Goal: Task Accomplishment & Management: Complete application form

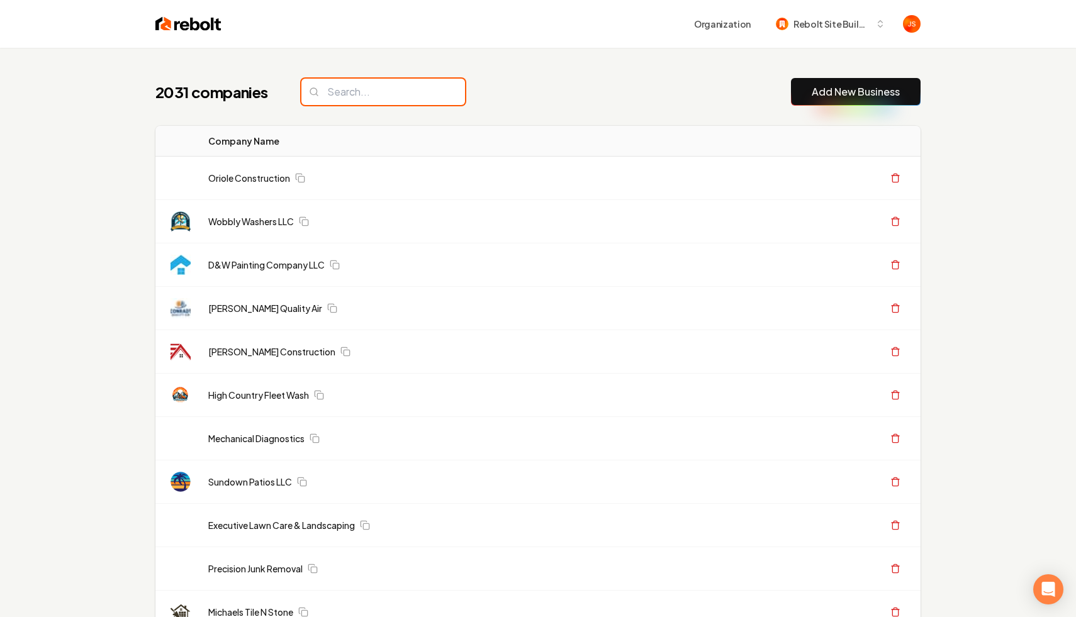
click at [320, 92] on input "search" at bounding box center [383, 92] width 164 height 26
paste input "Pure love window cleaning"
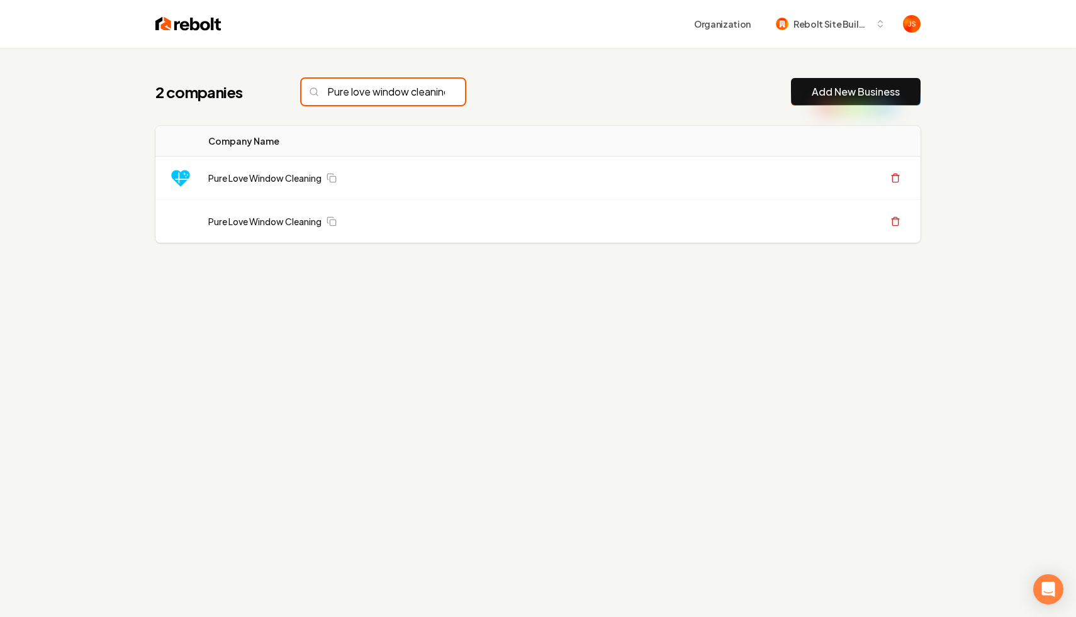
scroll to position [0, 28]
type input "Pure love window cleaning"
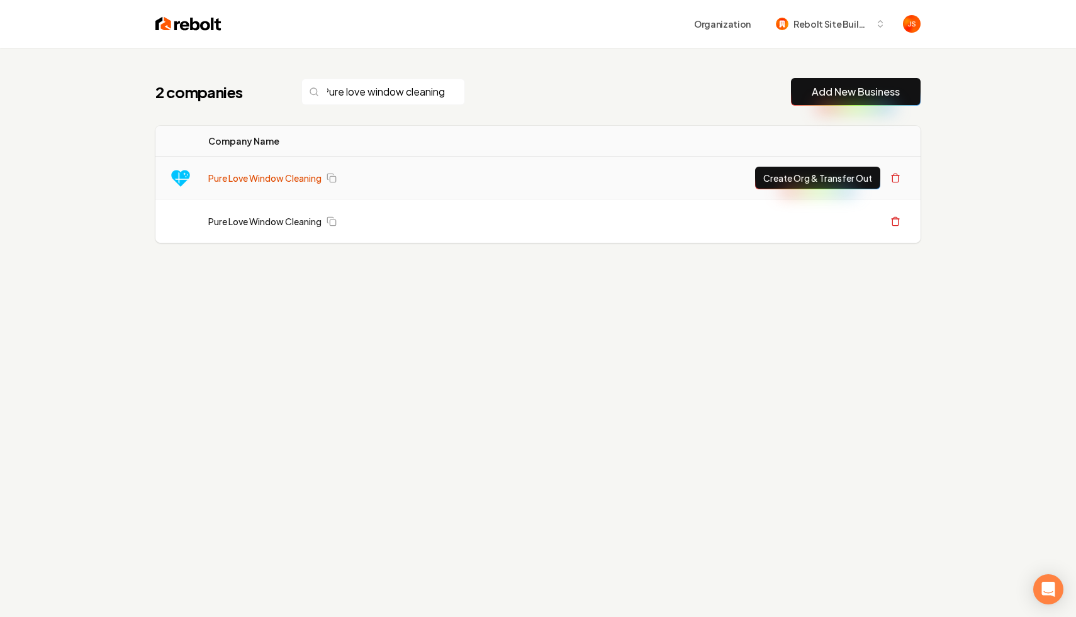
click at [284, 177] on link "Pure Love Window Cleaning" at bounding box center [264, 178] width 113 height 13
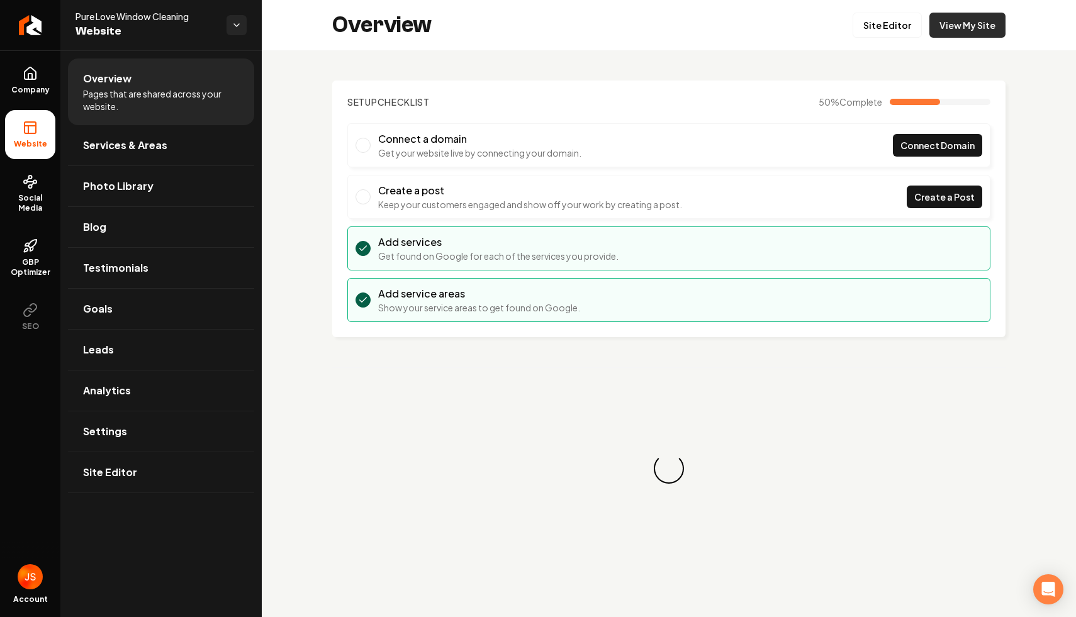
click at [962, 28] on link "View My Site" at bounding box center [967, 25] width 76 height 25
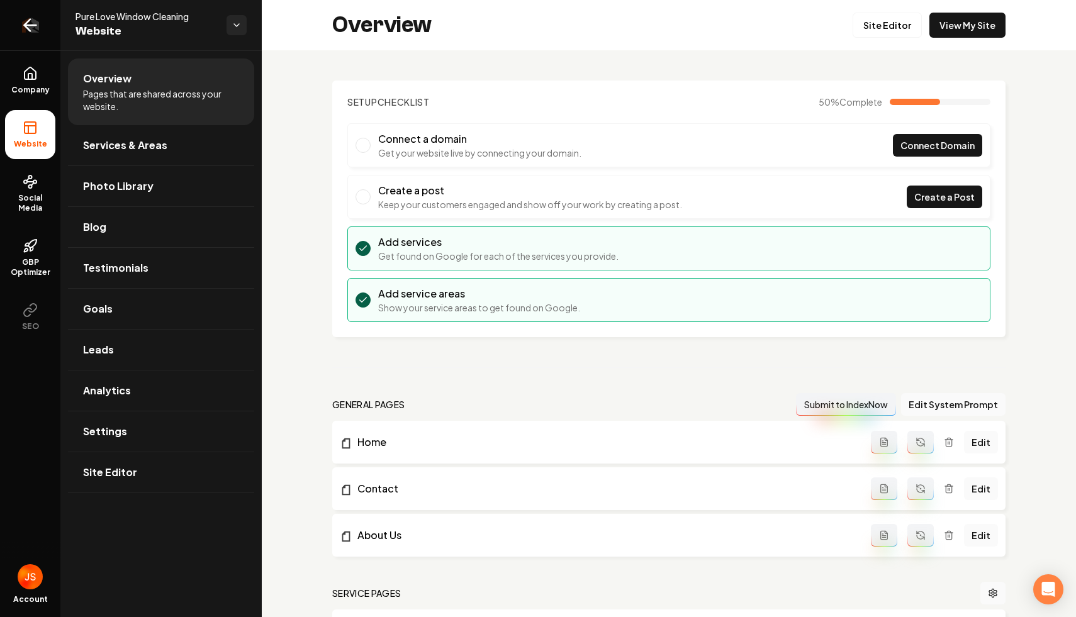
click at [27, 9] on link "Return to dashboard" at bounding box center [30, 25] width 60 height 50
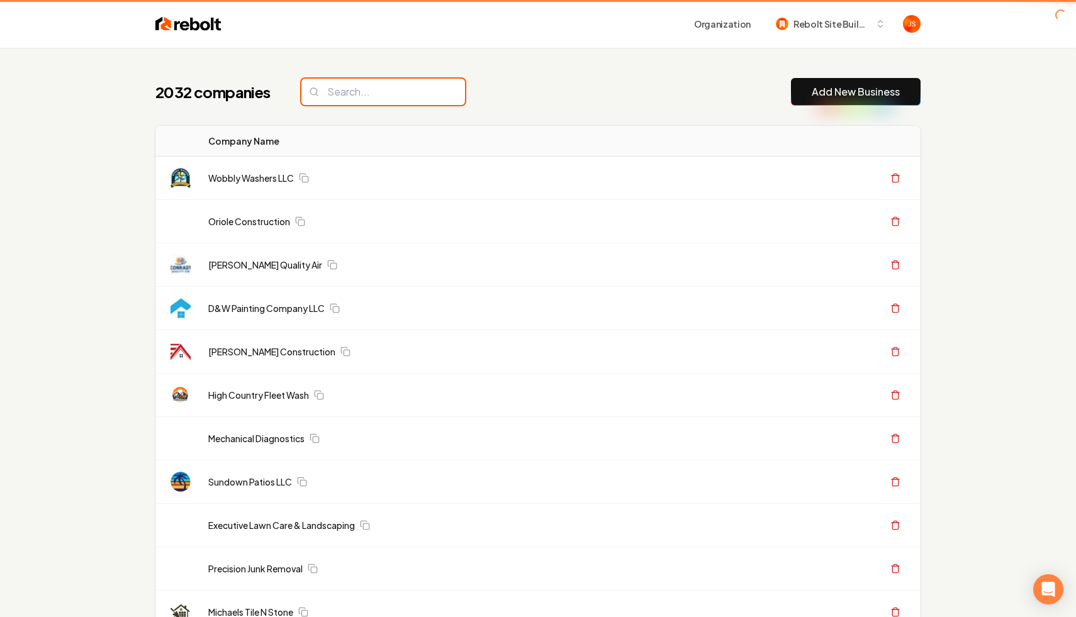
click at [325, 98] on input "search" at bounding box center [383, 92] width 164 height 26
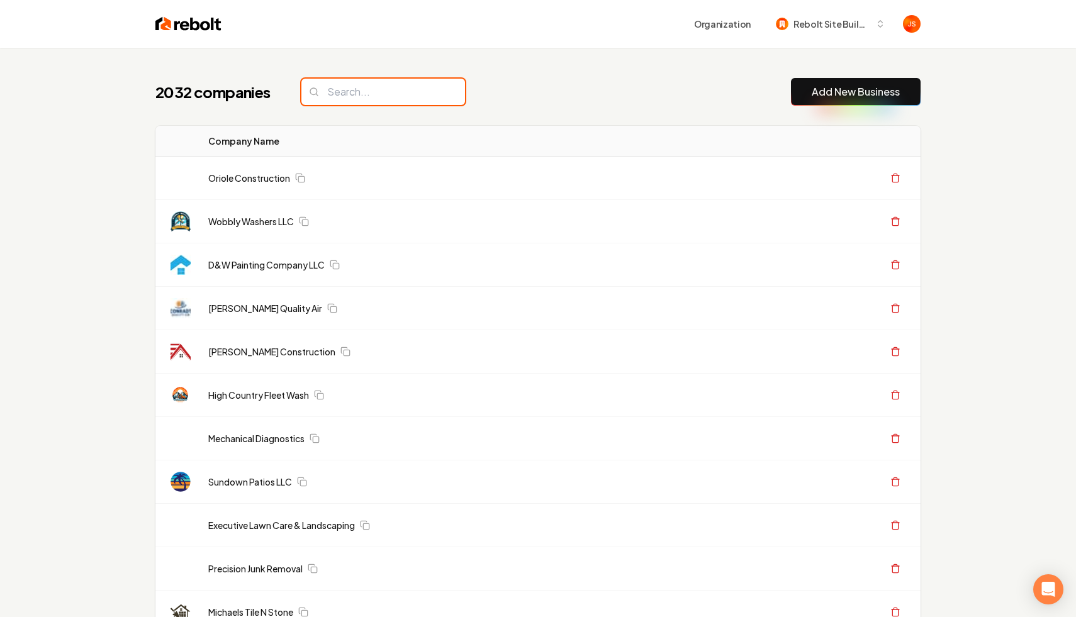
click at [330, 96] on input "search" at bounding box center [383, 92] width 164 height 26
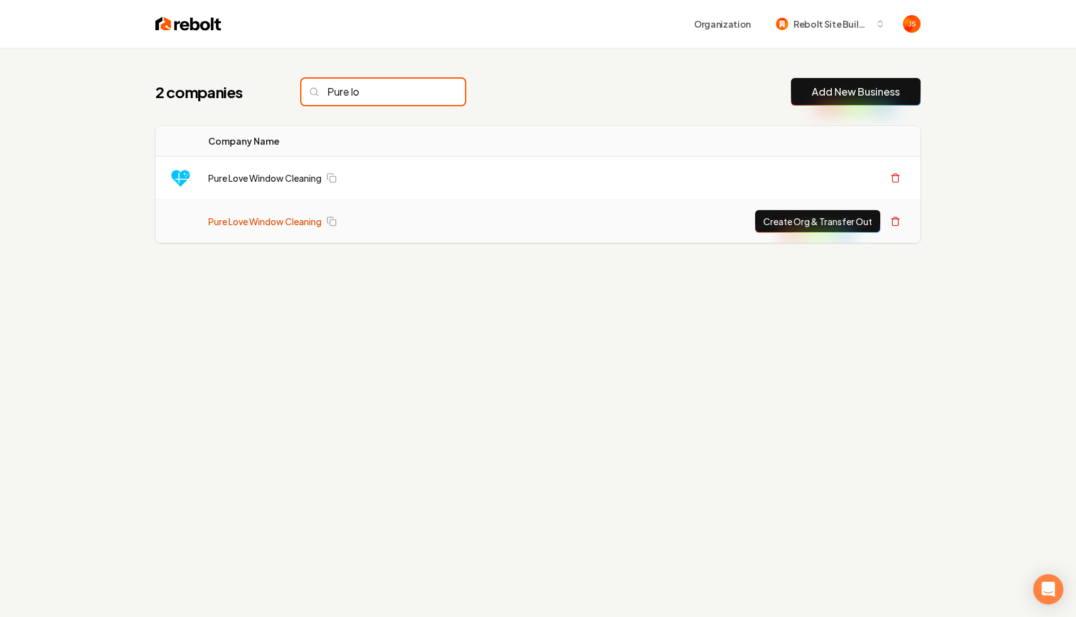
type input "Pure lo"
click at [267, 218] on link "Pure Love Window Cleaning" at bounding box center [264, 221] width 113 height 13
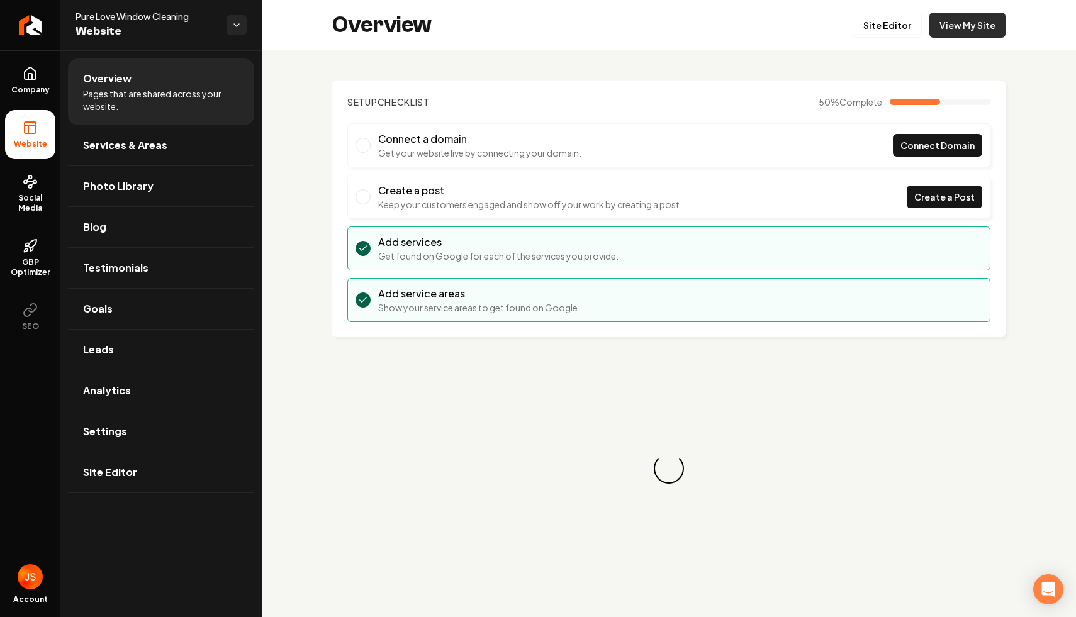
click at [965, 25] on link "View My Site" at bounding box center [967, 25] width 76 height 25
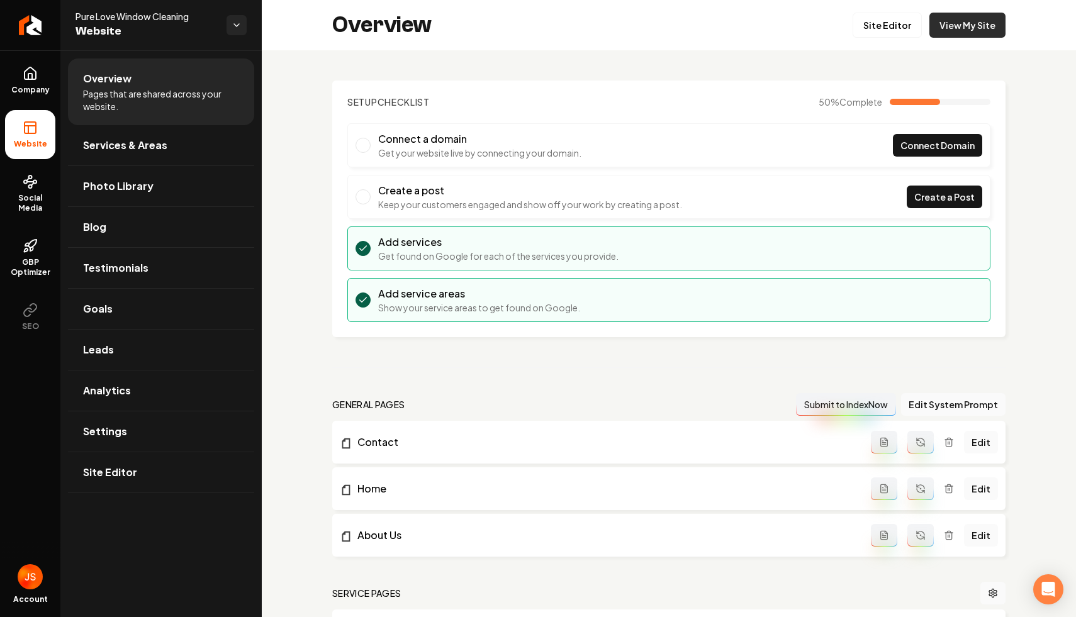
click at [984, 24] on link "View My Site" at bounding box center [967, 25] width 76 height 25
click at [35, 32] on icon "Return to dashboard" at bounding box center [30, 25] width 20 height 20
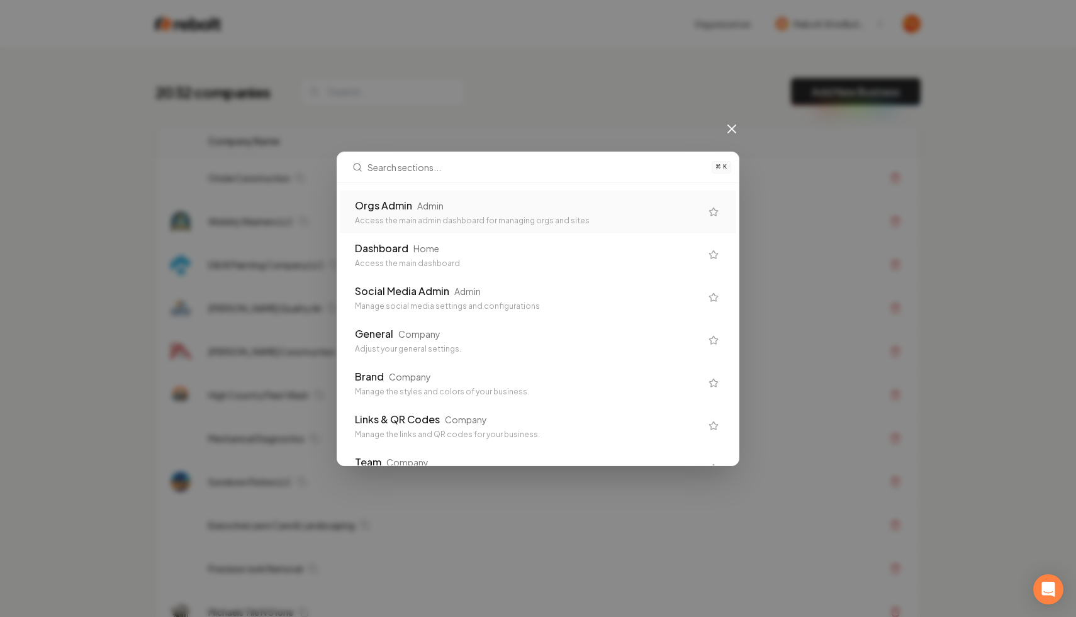
click at [426, 204] on div "Admin" at bounding box center [430, 205] width 26 height 13
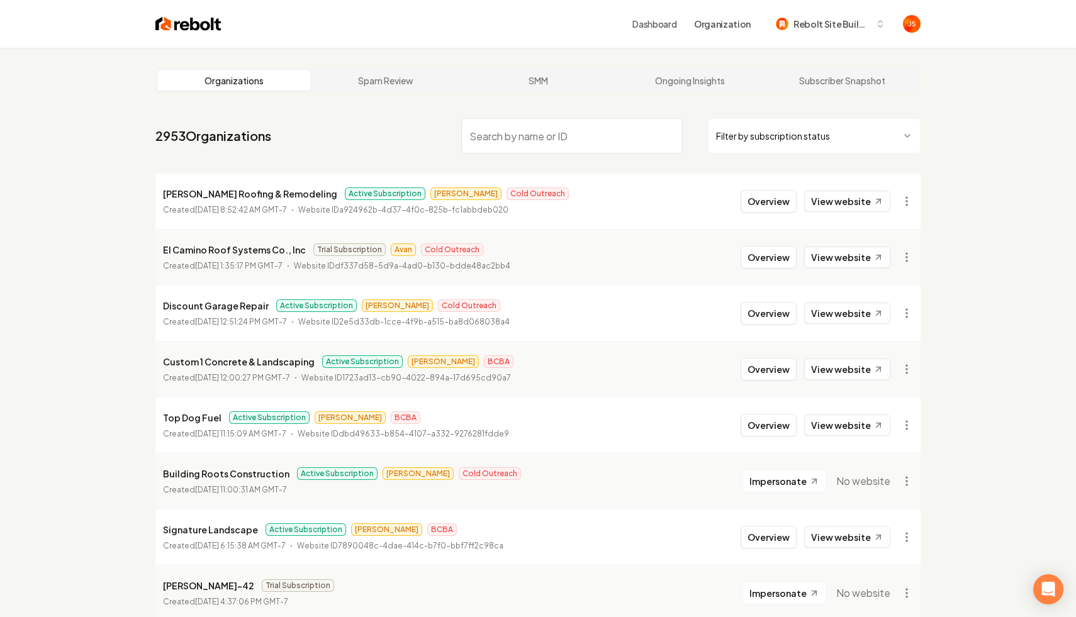
click at [611, 148] on input "search" at bounding box center [571, 135] width 221 height 35
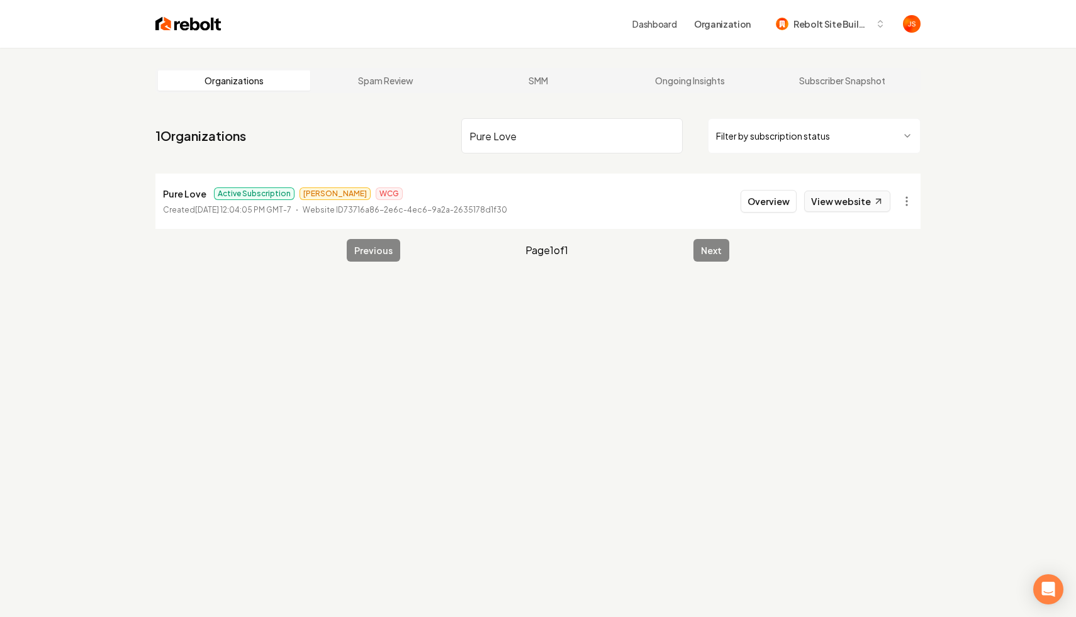
type input "Pure Love"
click at [857, 201] on link "View website" at bounding box center [847, 201] width 86 height 21
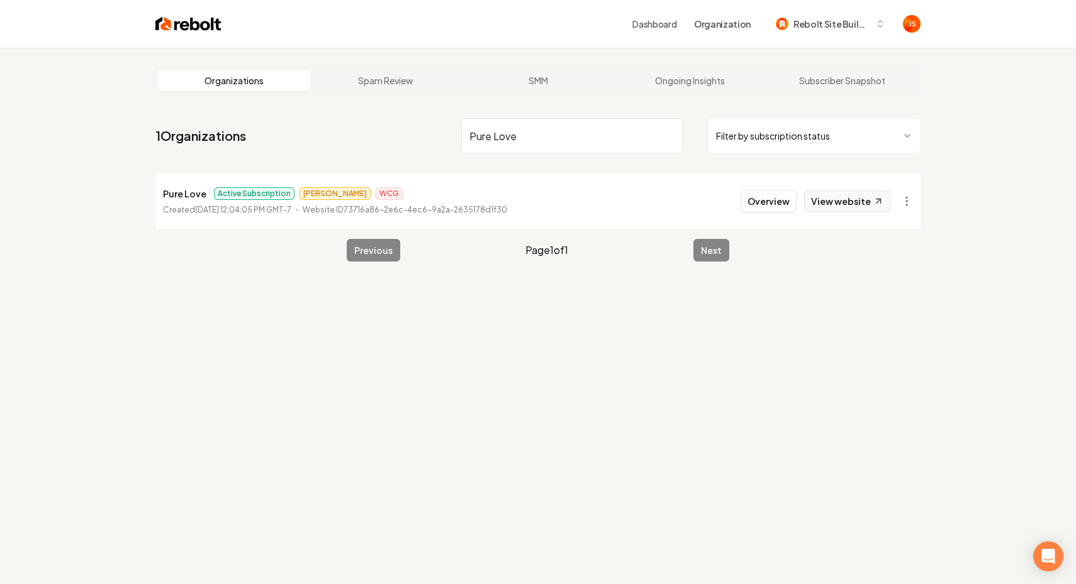
click at [815, 195] on link "View website" at bounding box center [847, 201] width 86 height 21
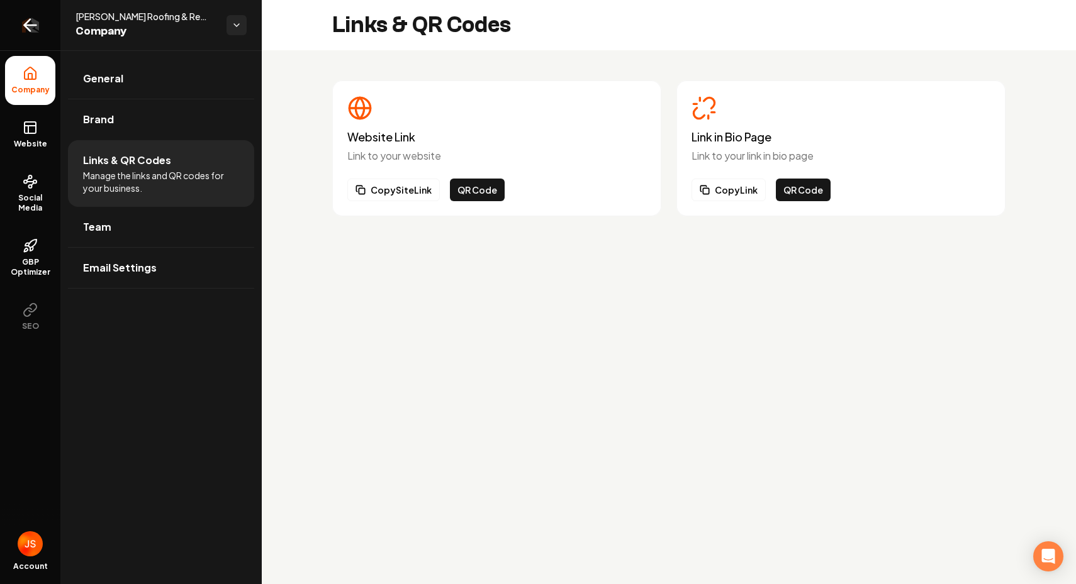
click at [16, 24] on link "Return to dashboard" at bounding box center [30, 25] width 60 height 50
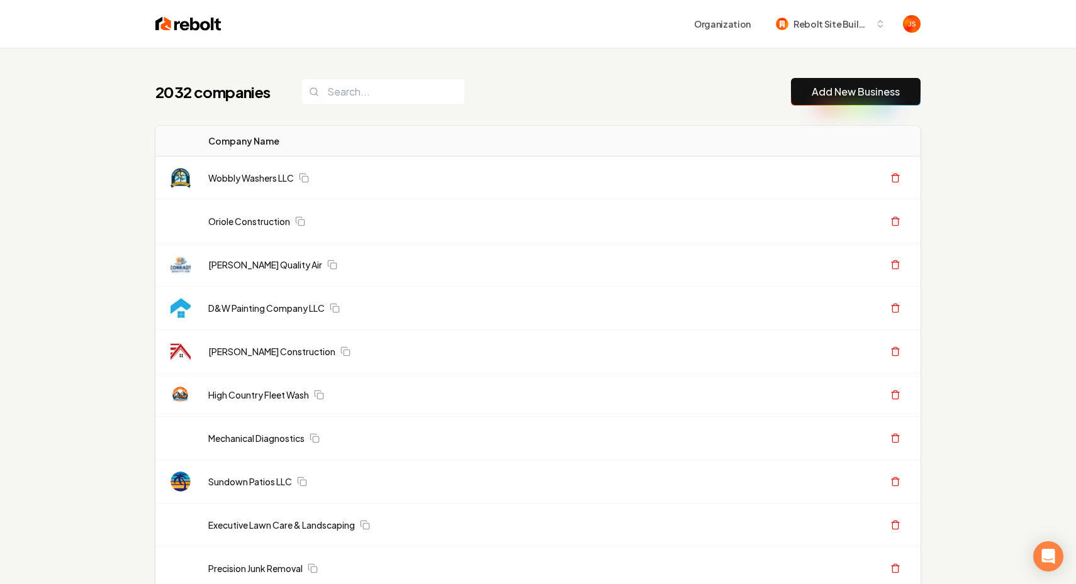
click at [465, 79] on div "2032 companies Add New Business" at bounding box center [537, 92] width 765 height 28
click at [432, 86] on input "search" at bounding box center [383, 92] width 164 height 26
paste input "Pure love window cleaning"
type input "Pure love window cleaning"
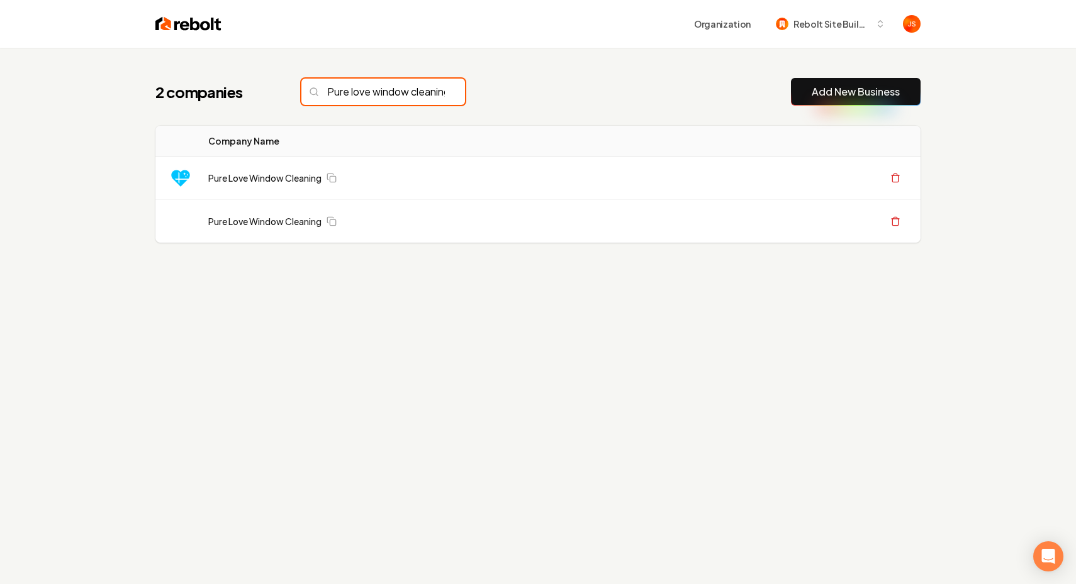
scroll to position [0, 28]
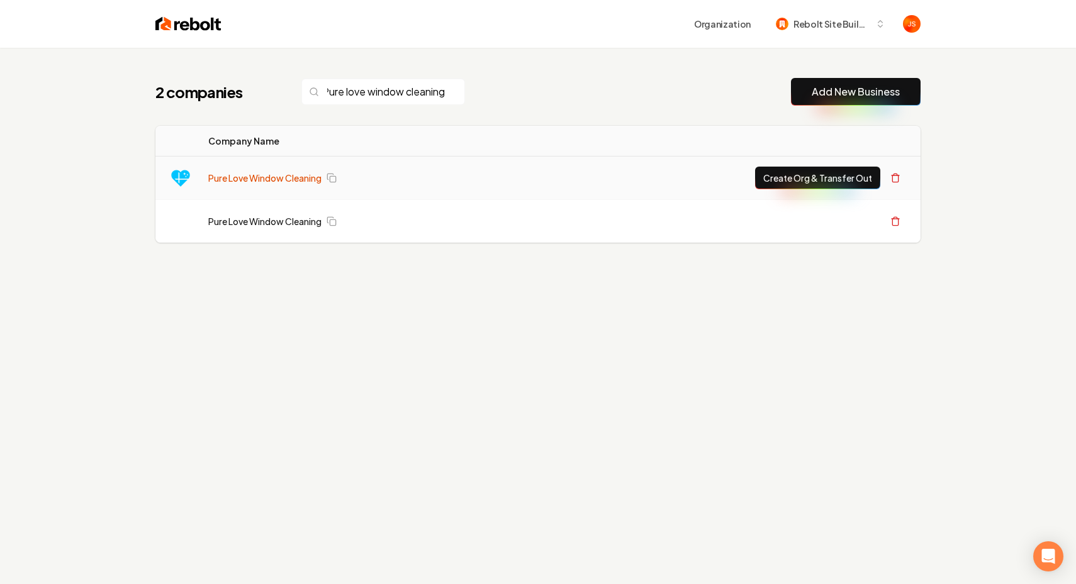
click at [298, 174] on link "Pure Love Window Cleaning" at bounding box center [264, 178] width 113 height 13
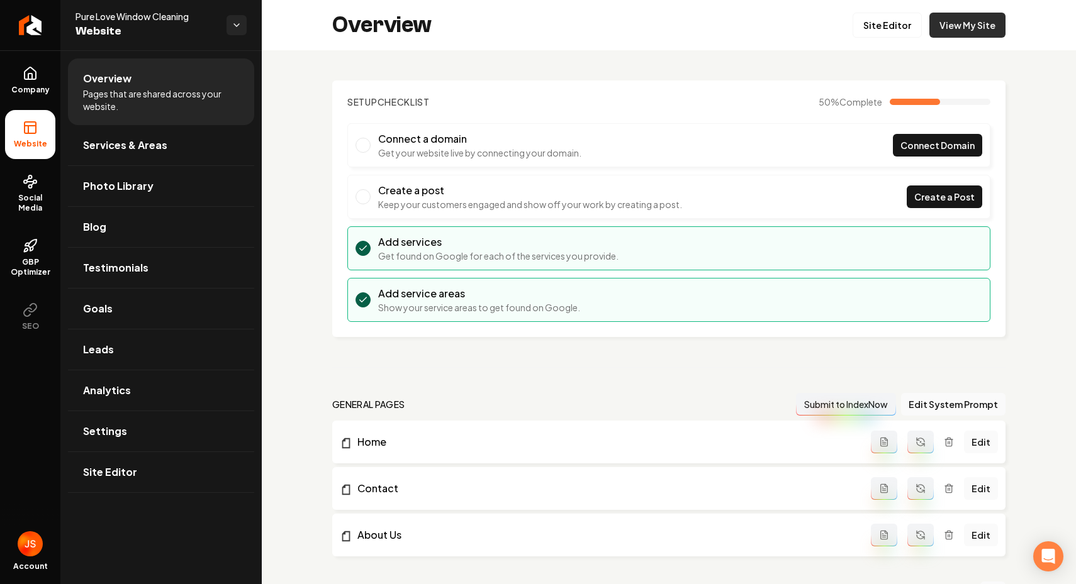
click at [947, 35] on link "View My Site" at bounding box center [967, 25] width 76 height 25
click at [862, 33] on link "Site Editor" at bounding box center [886, 25] width 69 height 25
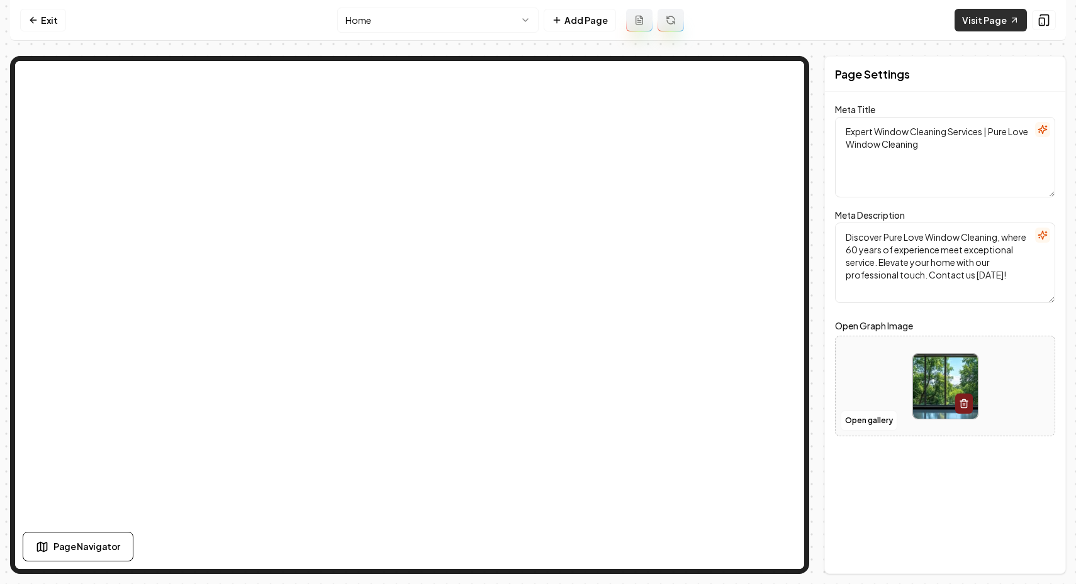
click at [980, 16] on link "Visit Page" at bounding box center [990, 20] width 72 height 23
click at [49, 8] on nav "Exit Home Add Page Visit Page" at bounding box center [537, 20] width 1055 height 41
click at [38, 12] on link "Exit" at bounding box center [43, 20] width 46 height 23
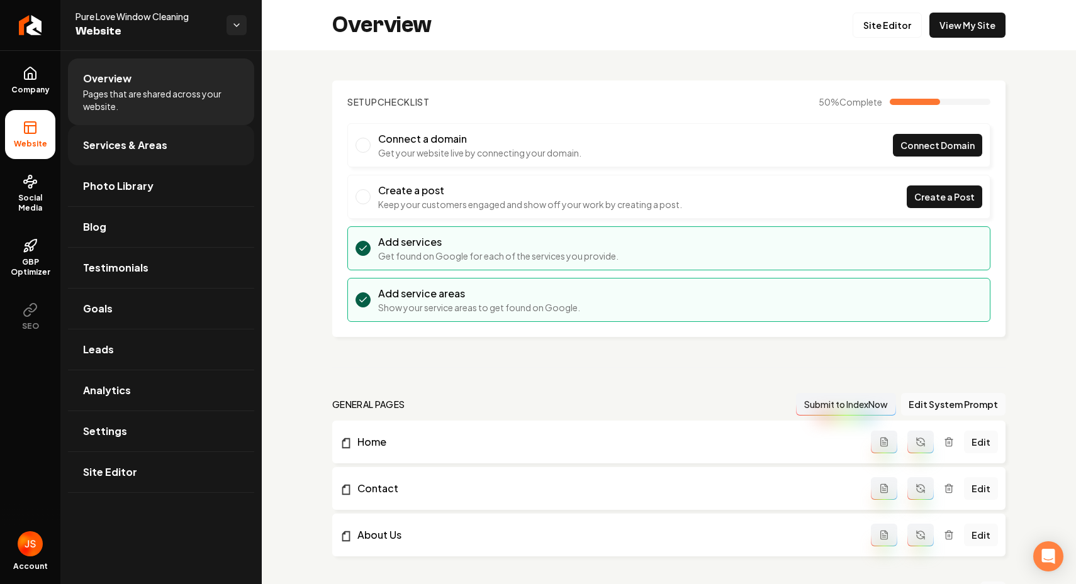
click at [170, 134] on link "Services & Areas" at bounding box center [161, 145] width 186 height 40
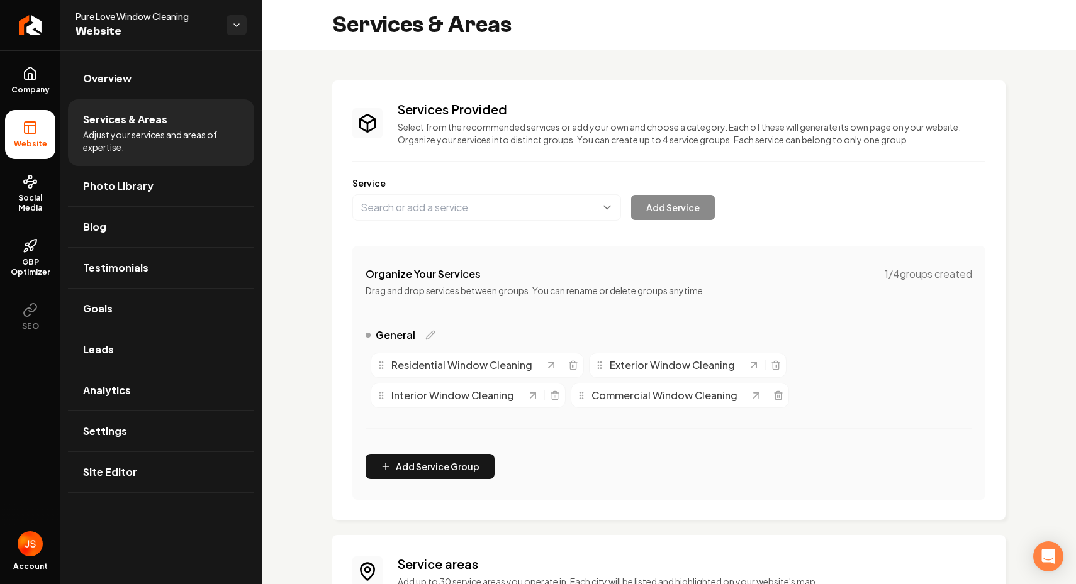
scroll to position [170, 0]
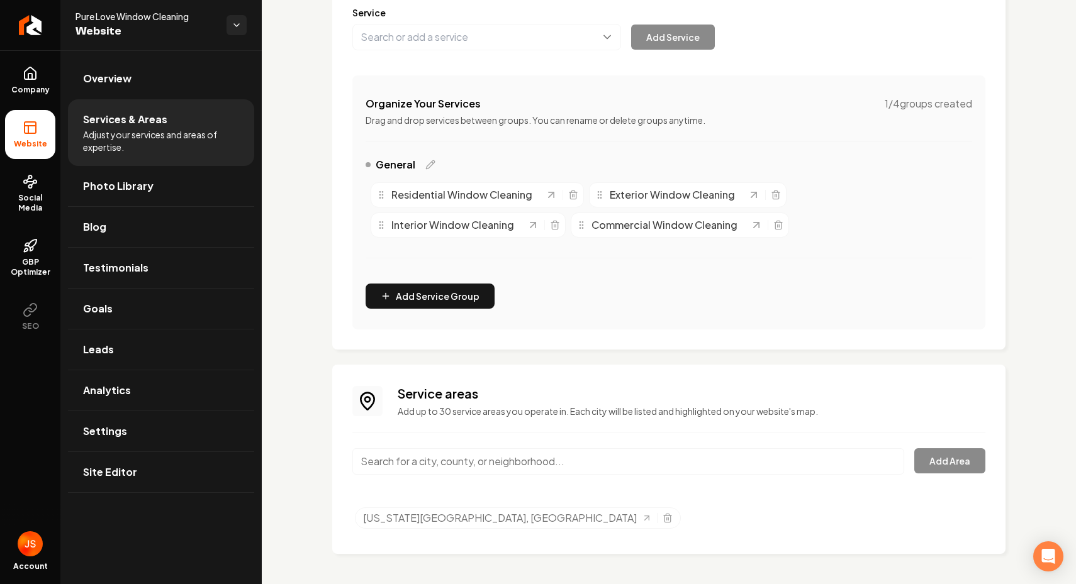
click at [477, 456] on input "Main content area" at bounding box center [628, 461] width 552 height 26
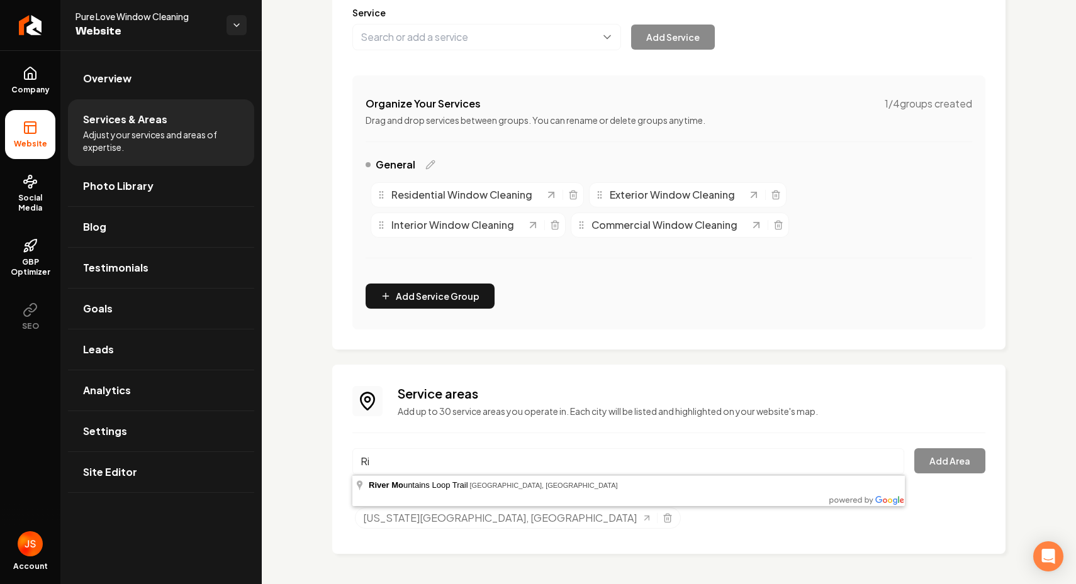
type input "R"
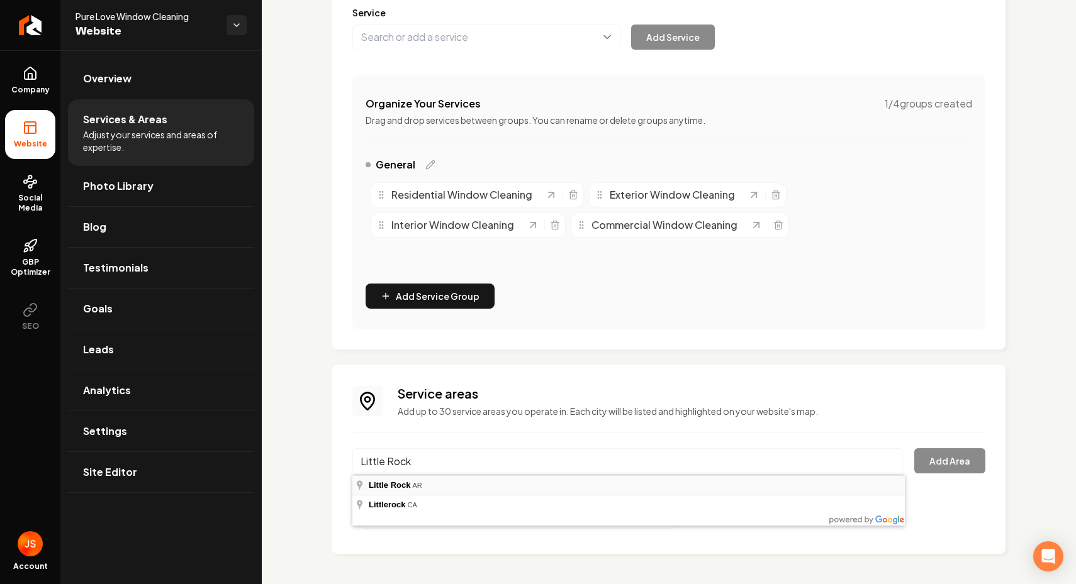
type input "Little Rock, AR"
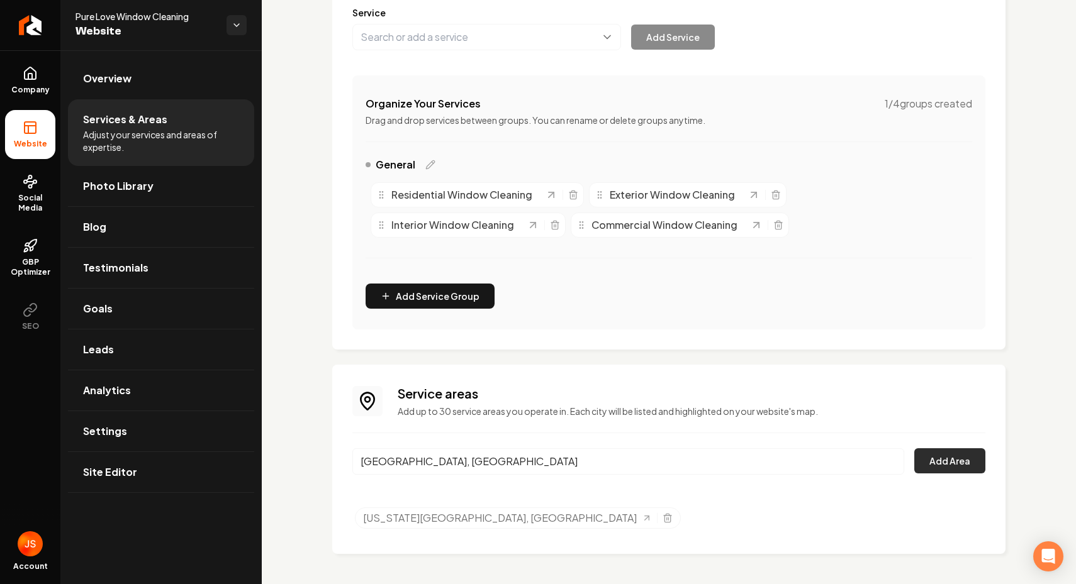
click at [937, 462] on button "Add Area" at bounding box center [949, 460] width 71 height 25
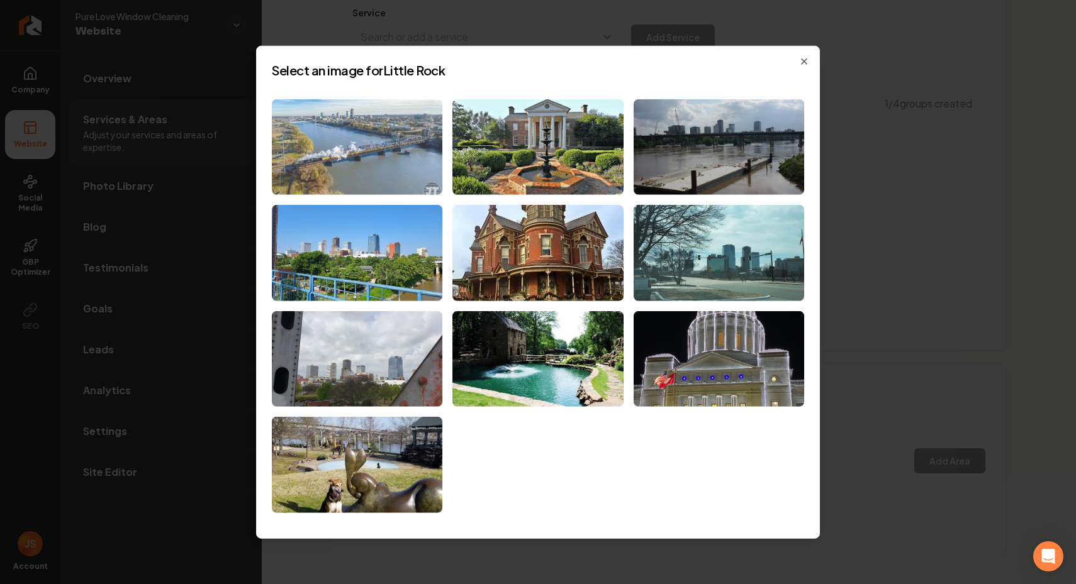
click at [379, 155] on img at bounding box center [357, 147] width 170 height 96
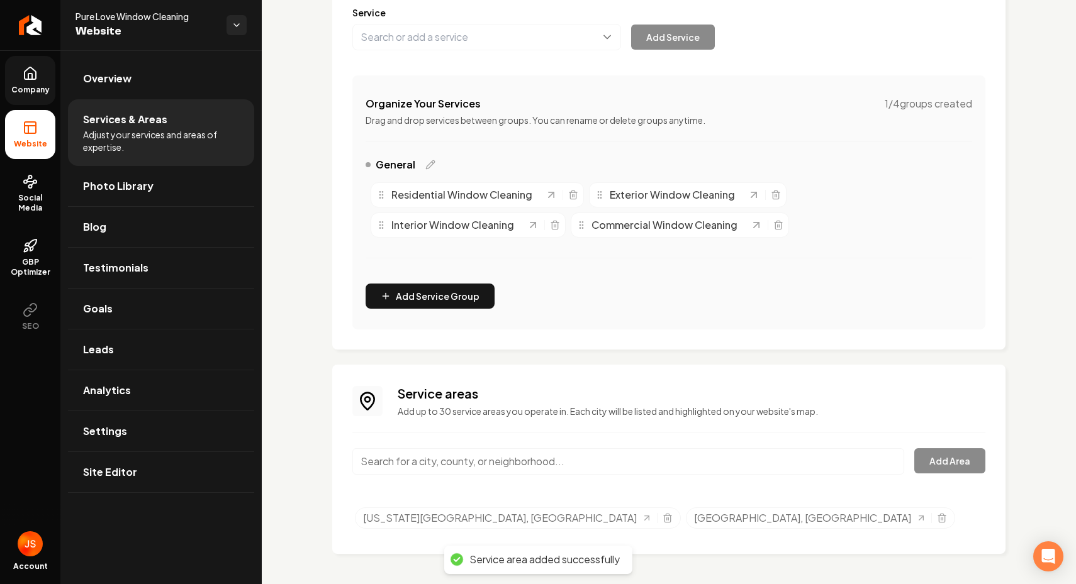
click at [43, 78] on link "Company" at bounding box center [30, 80] width 50 height 49
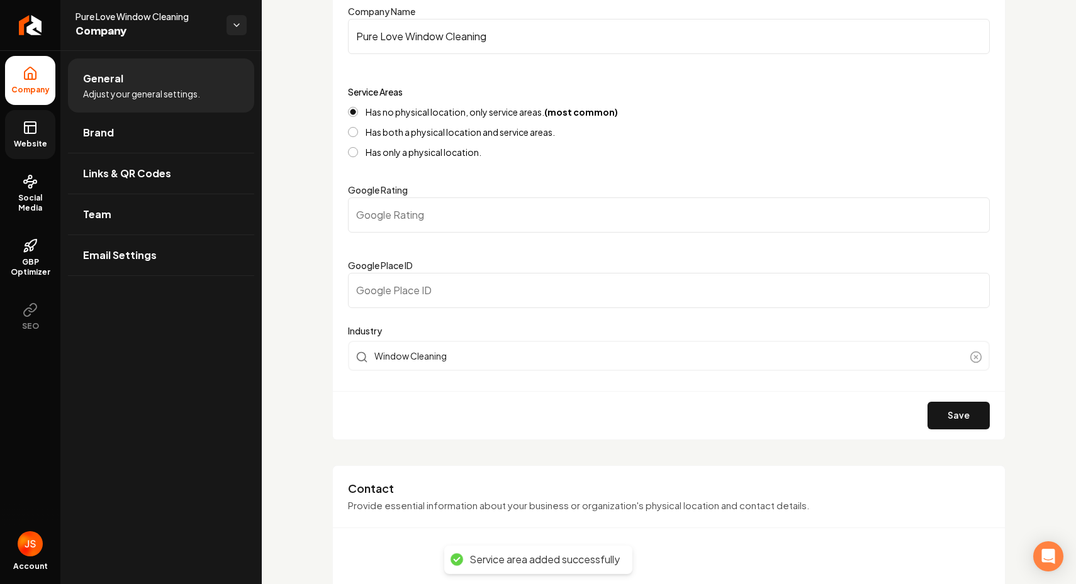
click at [30, 128] on icon at bounding box center [30, 127] width 15 height 15
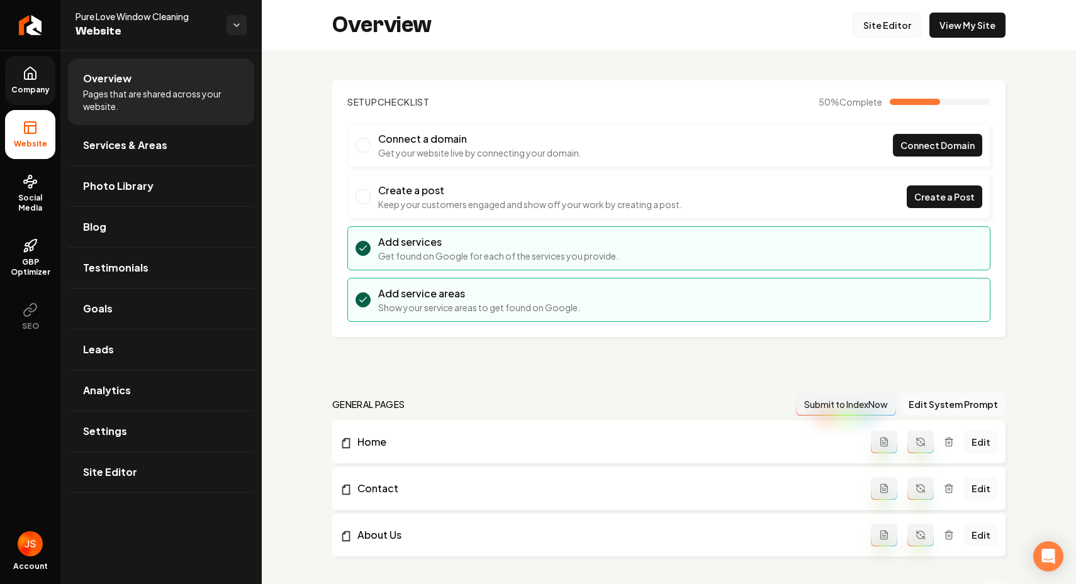
click at [874, 25] on link "Site Editor" at bounding box center [886, 25] width 69 height 25
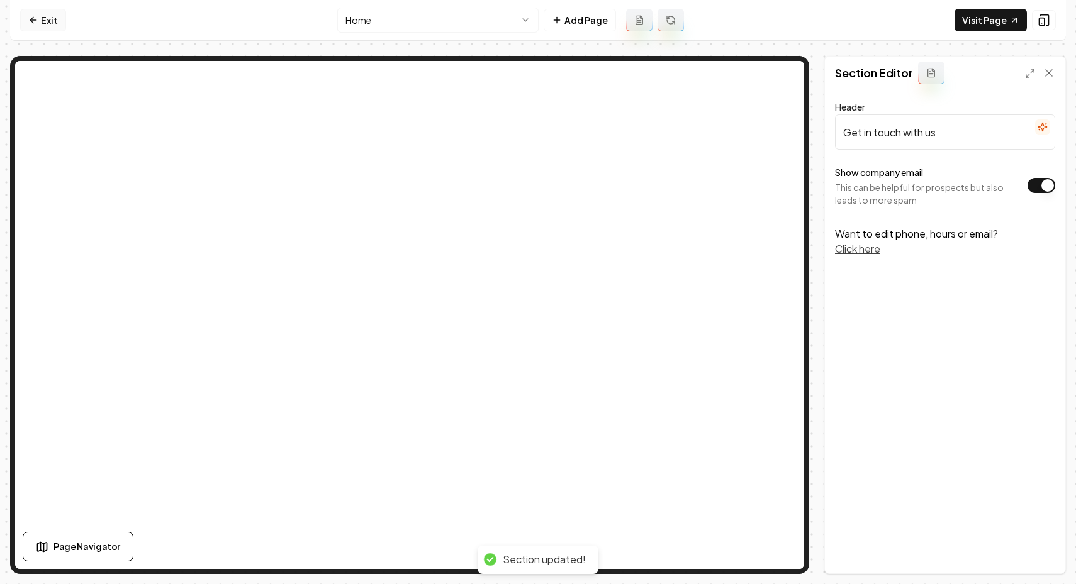
click at [39, 14] on link "Exit" at bounding box center [43, 20] width 46 height 23
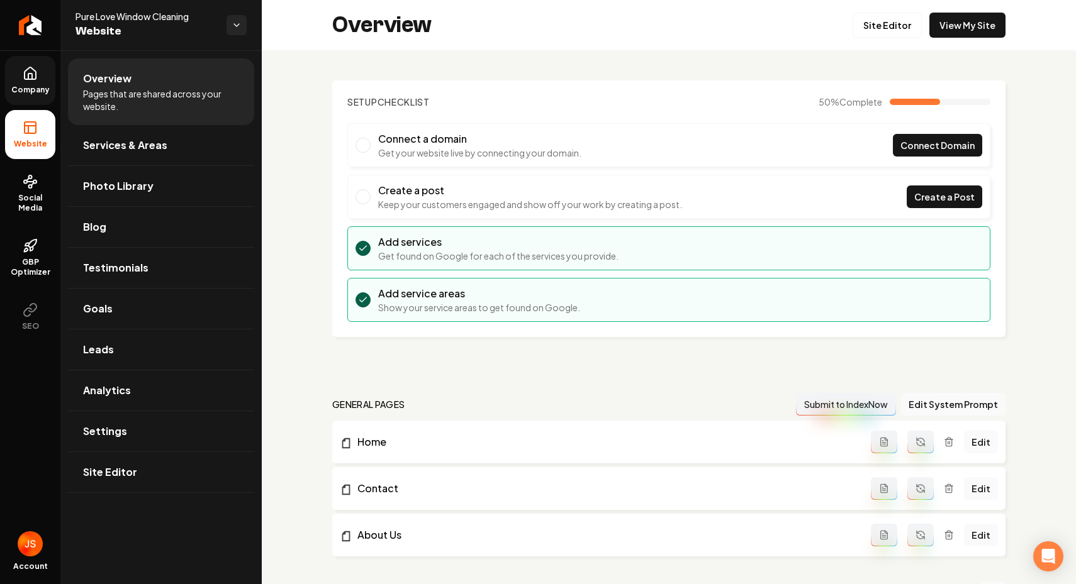
click at [41, 104] on link "Company" at bounding box center [30, 80] width 50 height 49
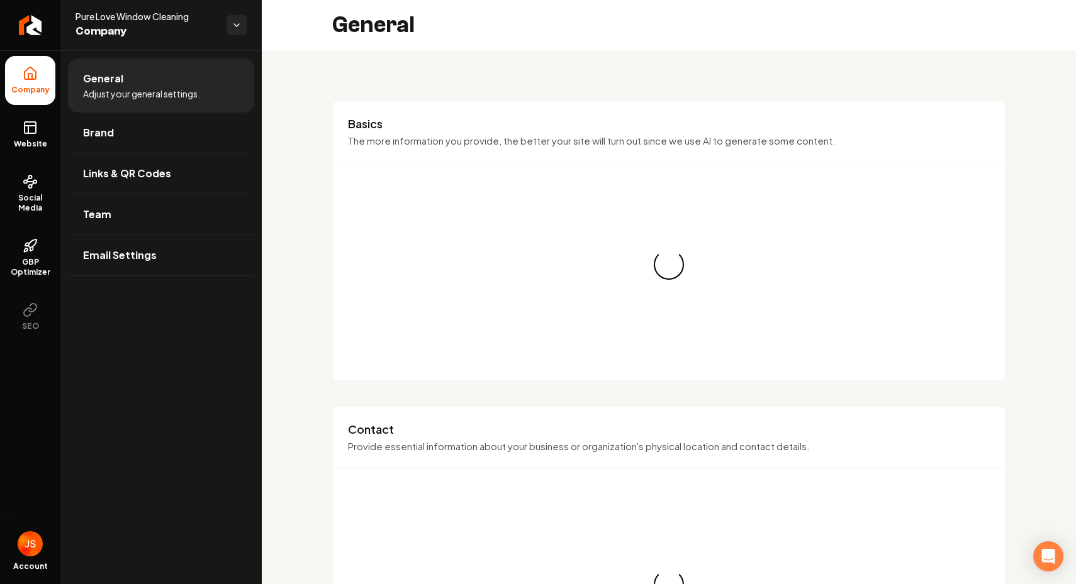
scroll to position [52, 0]
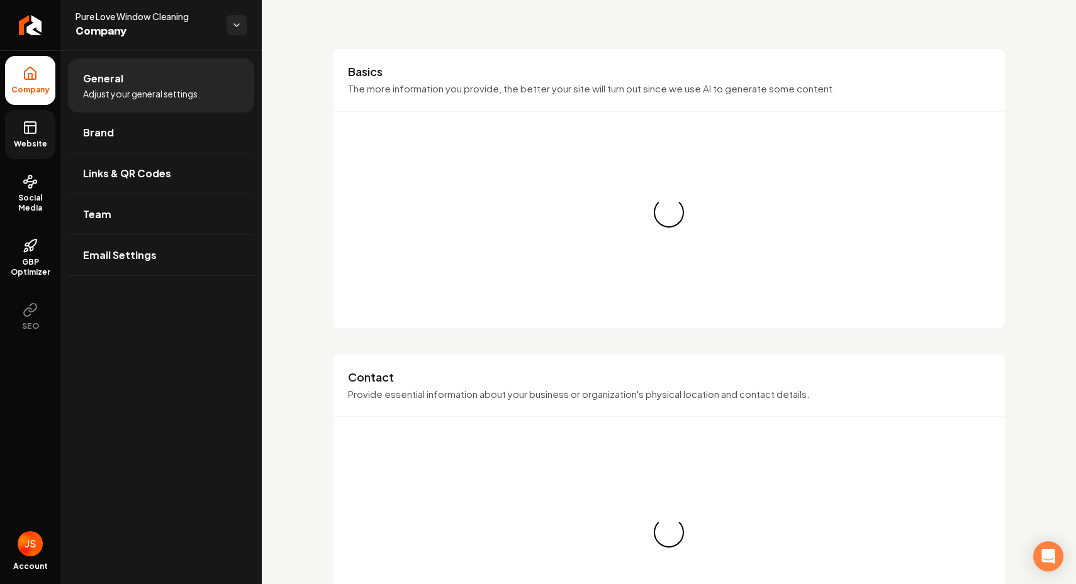
click at [33, 147] on span "Website" at bounding box center [30, 144] width 43 height 10
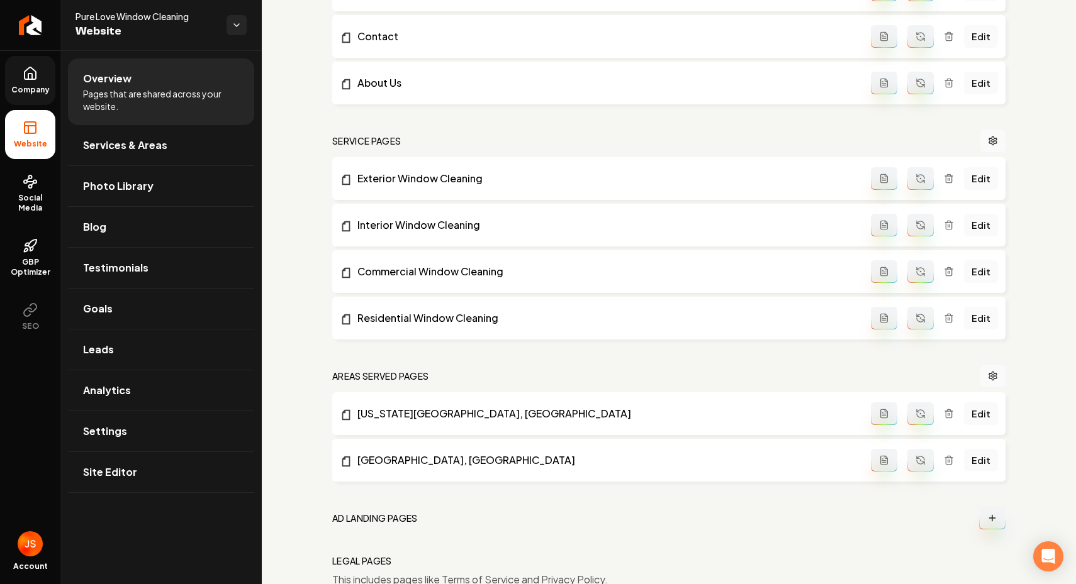
scroll to position [516, 0]
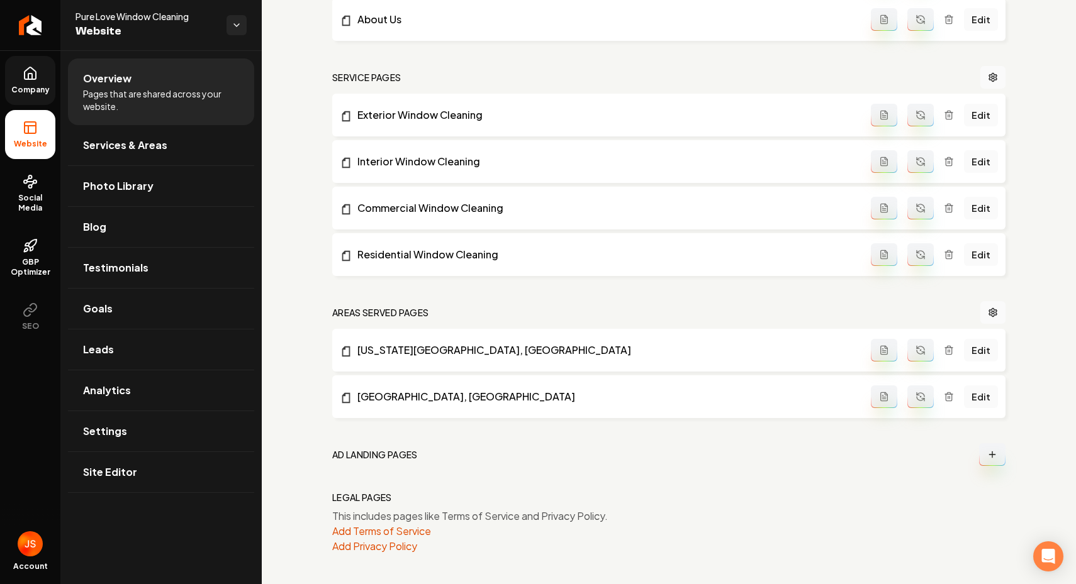
click at [21, 76] on link "Company" at bounding box center [30, 80] width 50 height 49
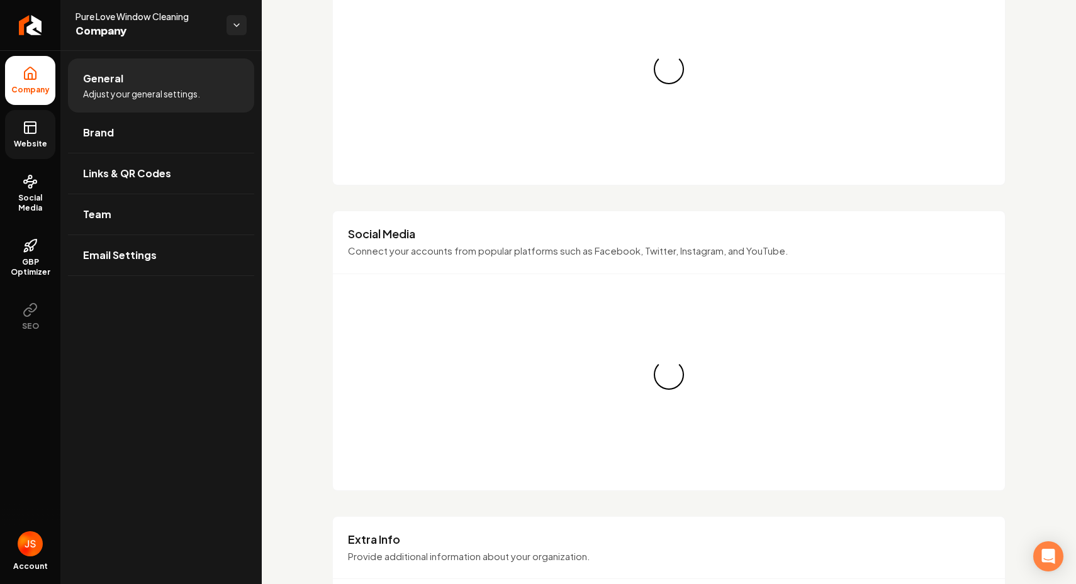
click at [37, 132] on link "Website" at bounding box center [30, 134] width 50 height 49
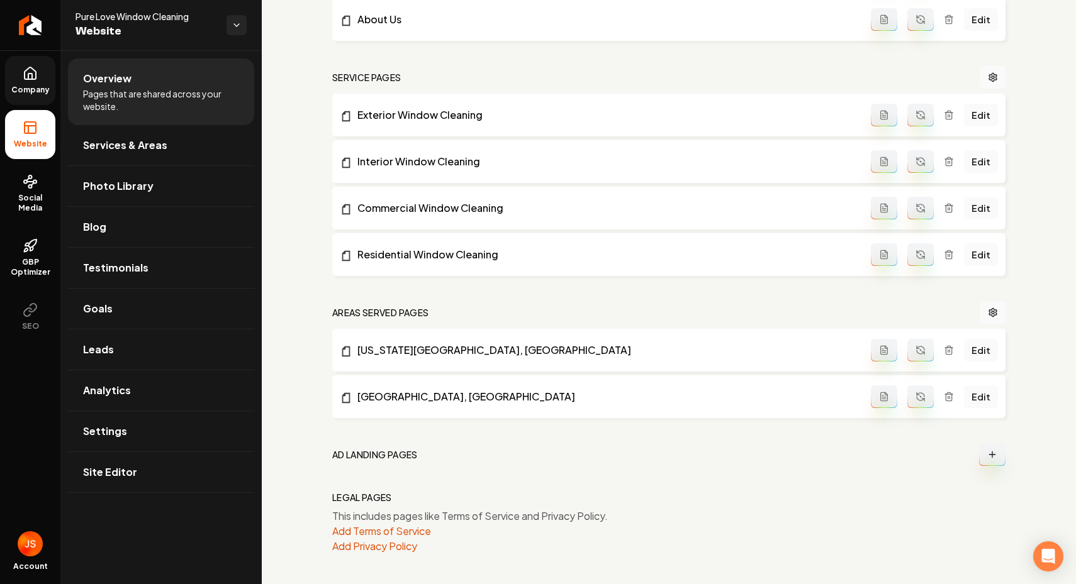
click at [951, 349] on icon "Main content area" at bounding box center [948, 351] width 6 height 7
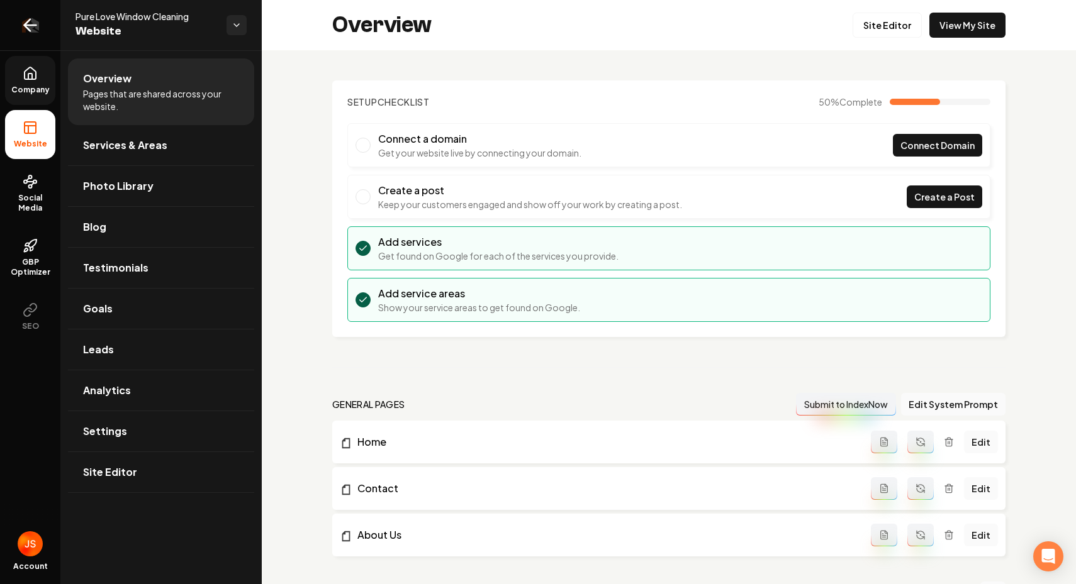
click at [34, 18] on link "Return to dashboard" at bounding box center [30, 25] width 60 height 50
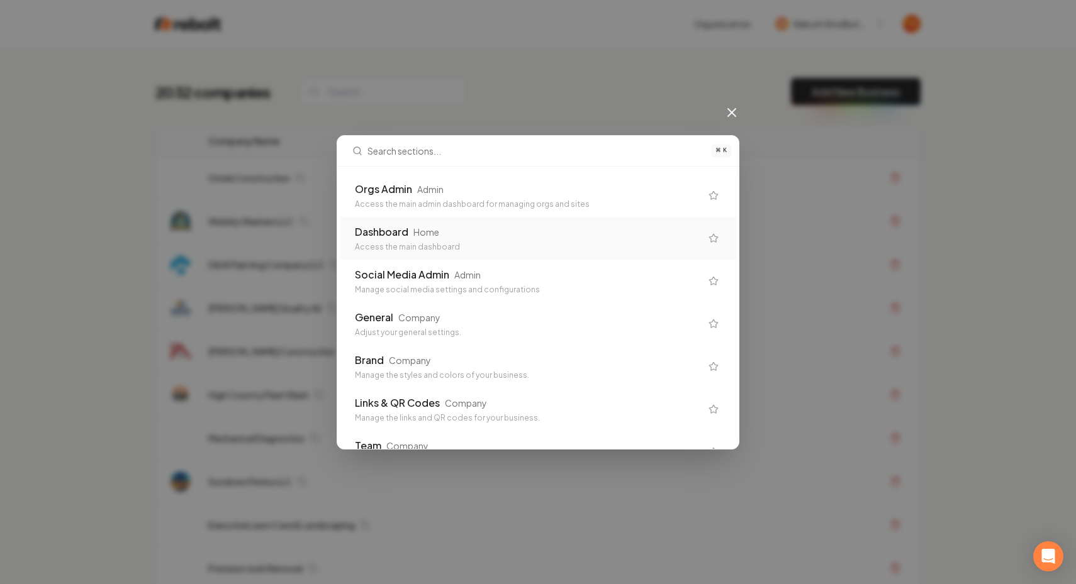
click at [447, 185] on div "Orgs Admin Admin" at bounding box center [528, 189] width 346 height 15
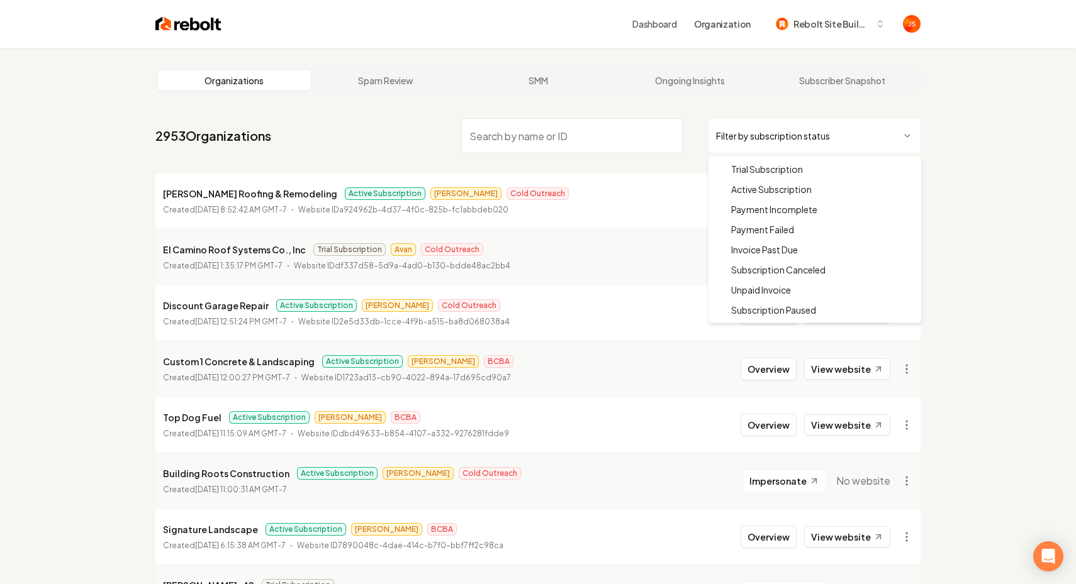
click at [775, 146] on html "Dashboard Organization Rebolt Site Builder Organizations Spam Review SMM Ongoin…" at bounding box center [538, 292] width 1076 height 584
drag, startPoint x: 758, startPoint y: 179, endPoint x: 760, endPoint y: 169, distance: 10.4
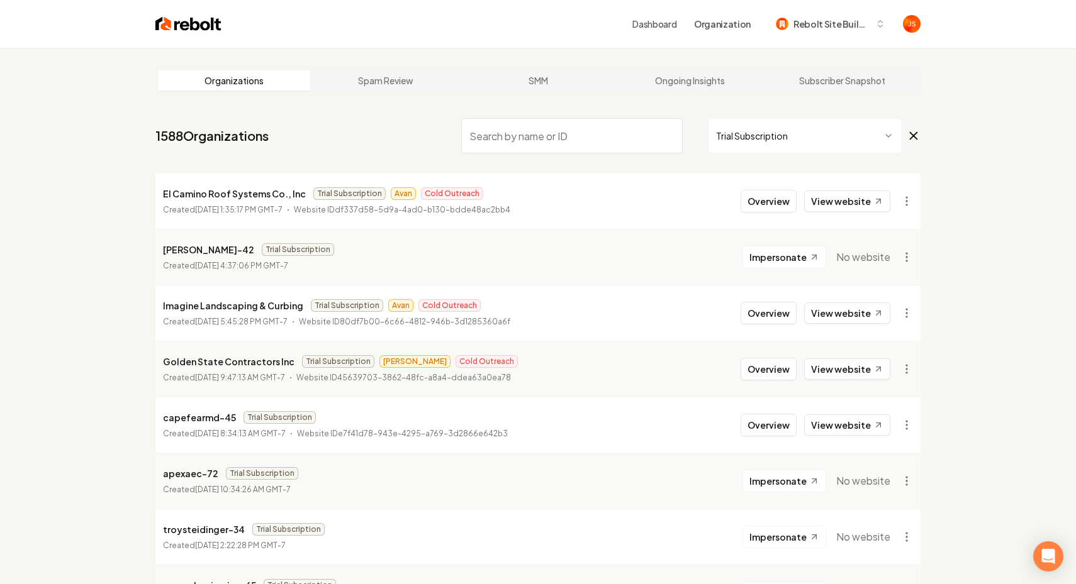
click at [311, 142] on nav "1588 Organizations Trial Subscription" at bounding box center [537, 140] width 765 height 55
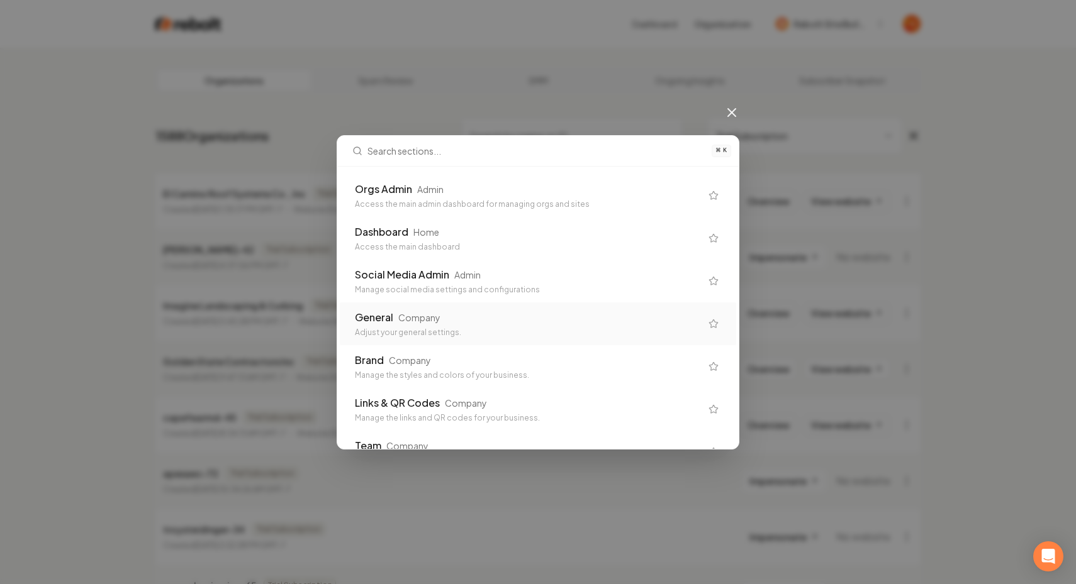
click at [363, 328] on div "Adjust your general settings." at bounding box center [528, 333] width 346 height 10
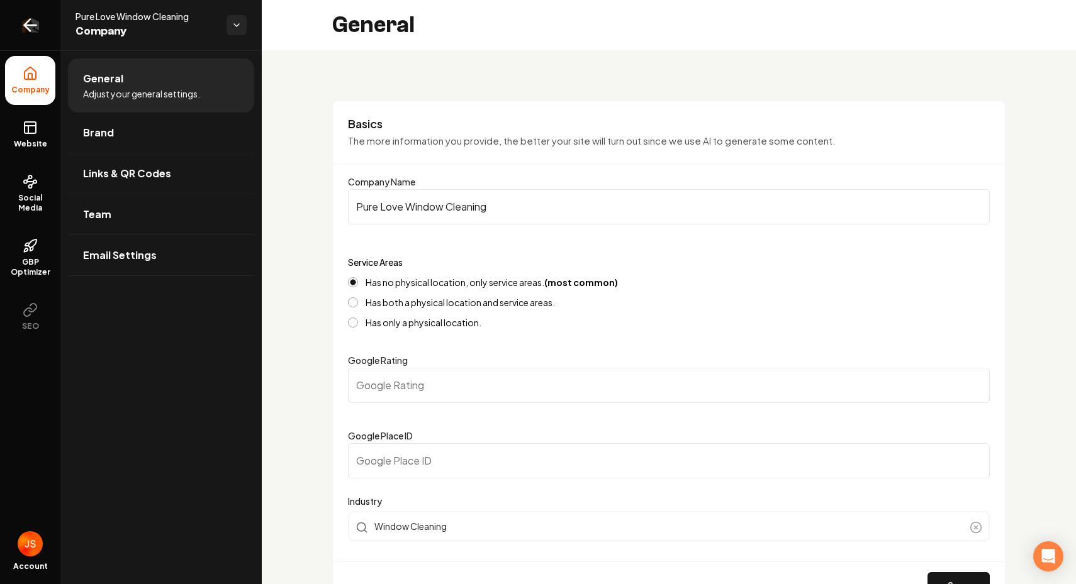
click at [28, 23] on icon "Return to dashboard" at bounding box center [30, 25] width 20 height 20
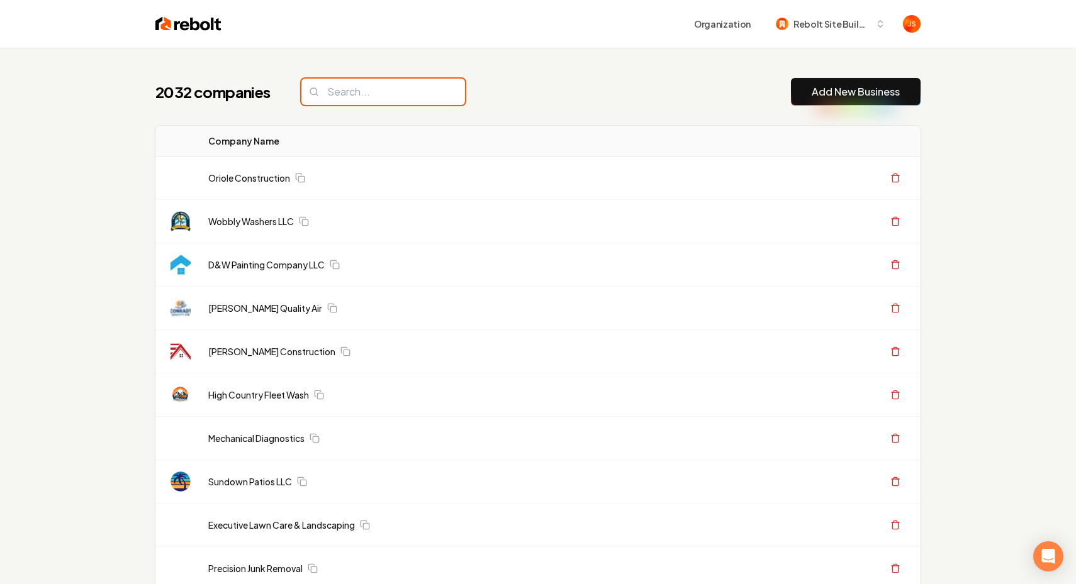
click at [388, 88] on input "search" at bounding box center [383, 92] width 164 height 26
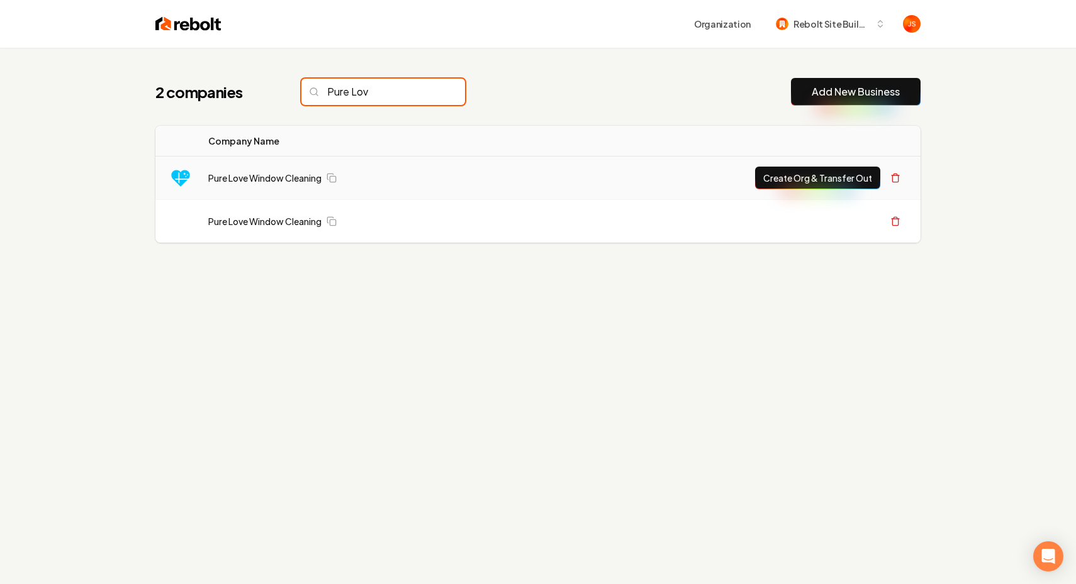
type input "Pure Lov"
click at [820, 175] on button "Create Org & Transfer Out" at bounding box center [817, 178] width 125 height 23
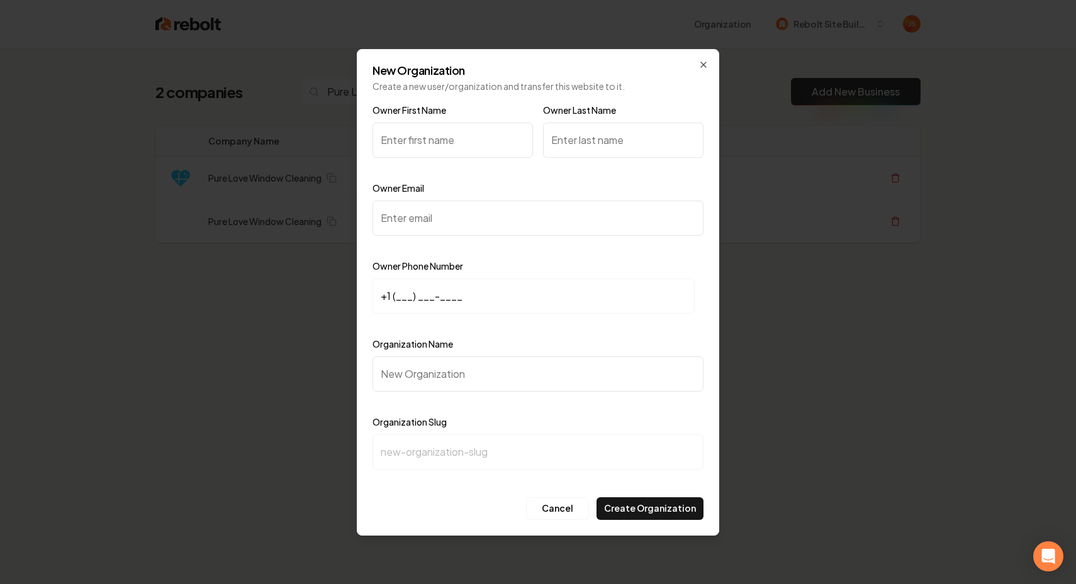
click at [416, 209] on input "Owner Email" at bounding box center [537, 218] width 331 height 35
paste input "halenpeeples85@gmail.com"
type input "halenpeeples85@gmail.com"
click at [406, 291] on input "+1 (___) ___-____" at bounding box center [533, 296] width 322 height 35
paste input "912) 230-6956"
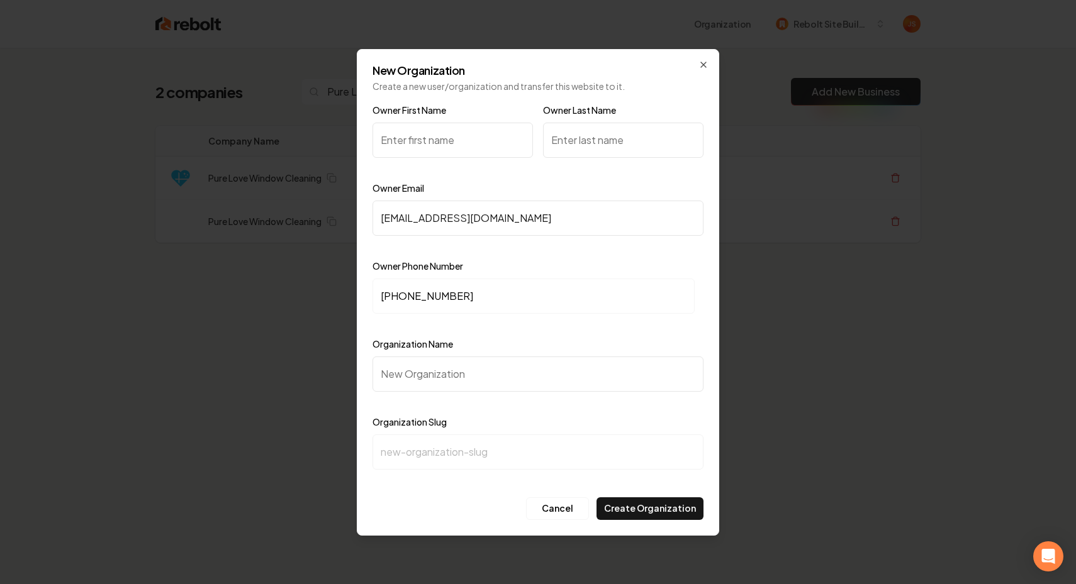
type input "+1 (912) 230-6956"
click at [387, 365] on input "Organization Name" at bounding box center [537, 374] width 331 height 35
type input "P"
type input "p"
type input "Pr"
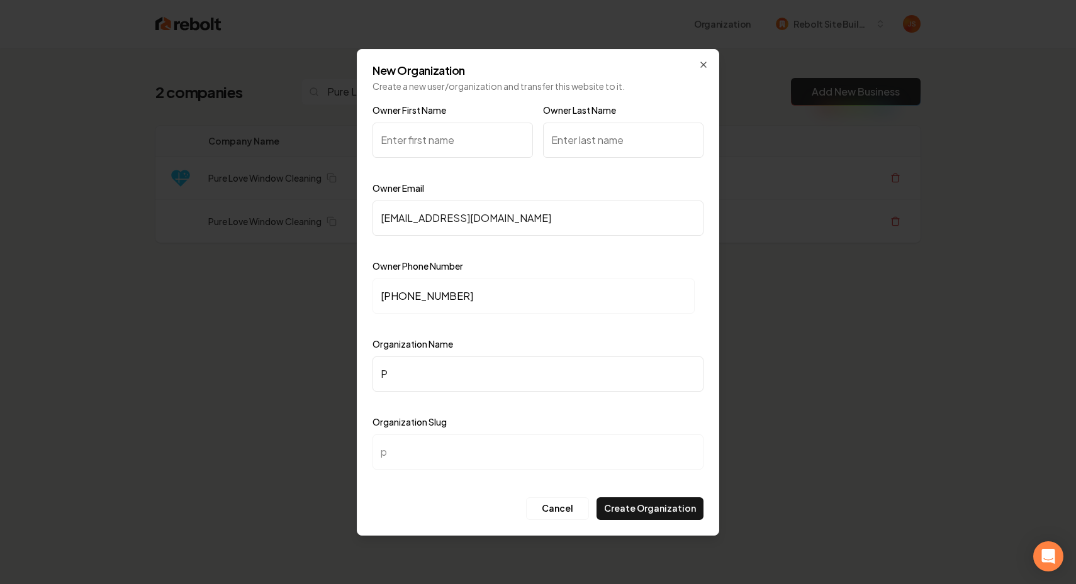
type input "pr"
type input "P"
type input "p"
type input "Pu"
type input "pu"
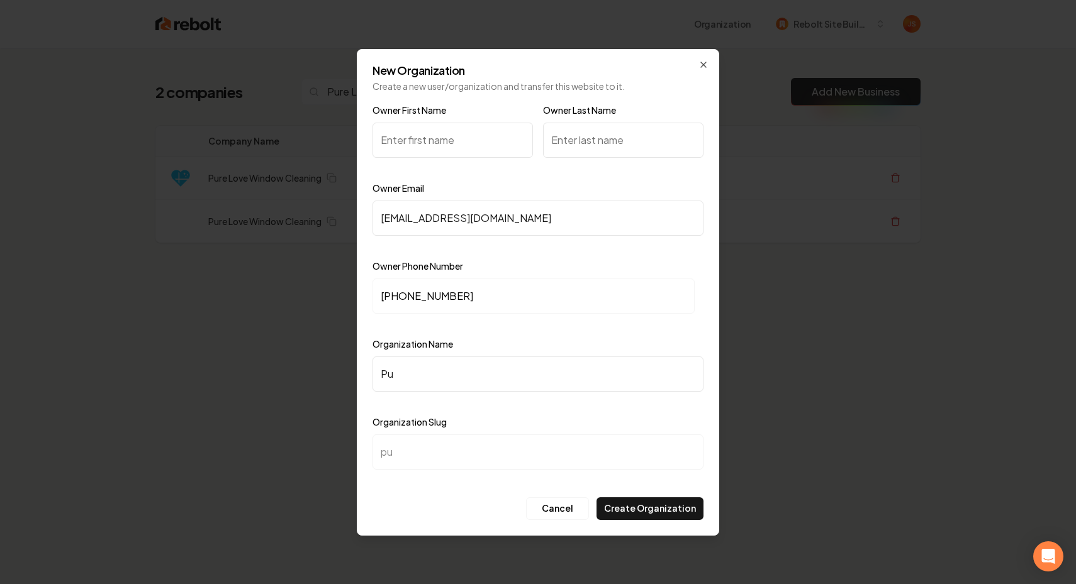
type input "Pur"
type input "pur"
type input "Pure"
type input "pure"
type input "Pure L"
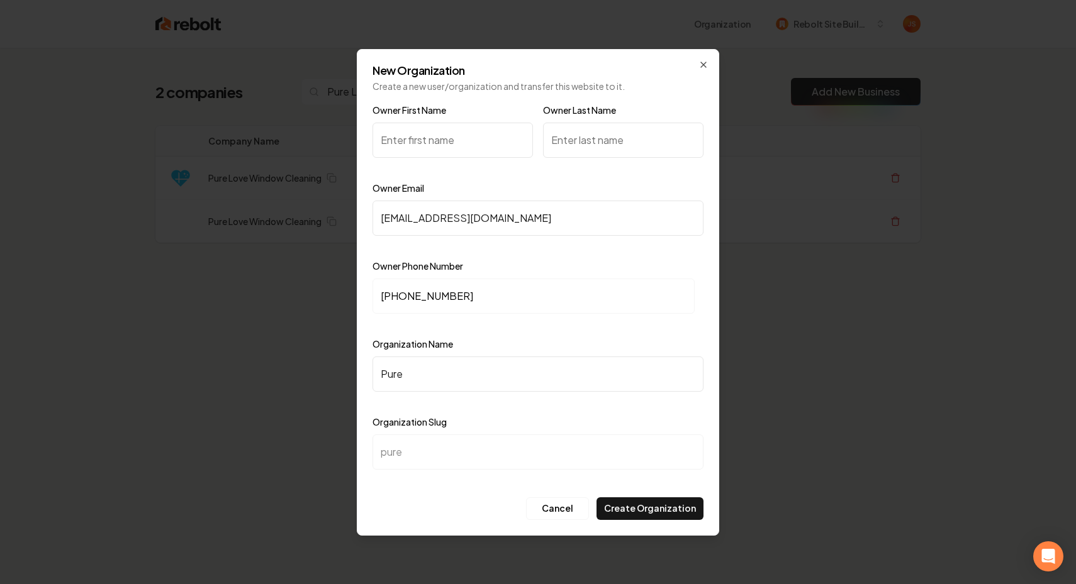
type input "pure-l"
type input "Pure Lo"
type input "pure-lo"
type input "Pure Lov"
type input "pure-lov"
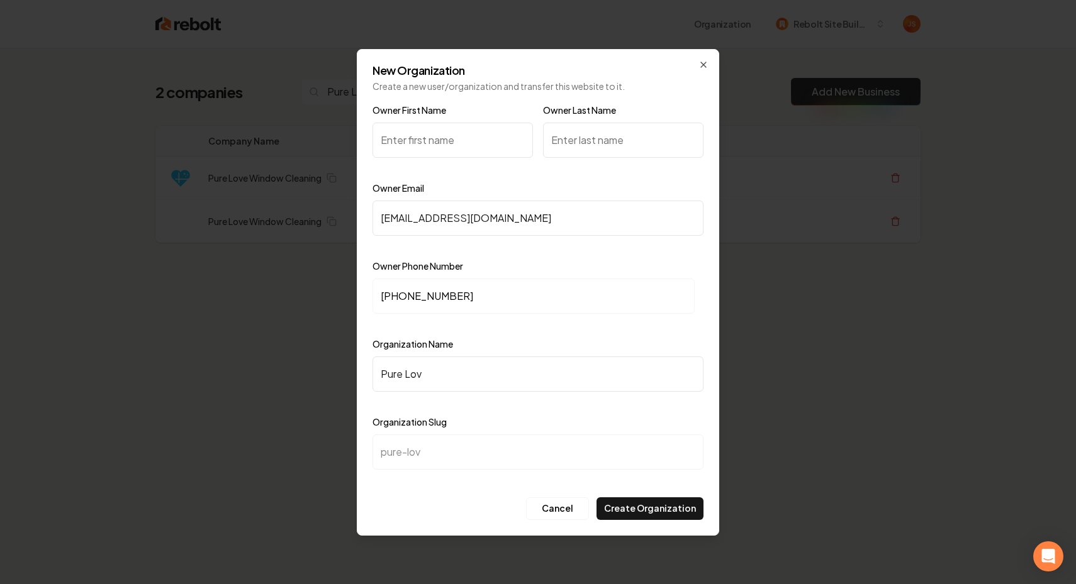
type input "Pure Love"
type input "pure-love"
type input "Pure Love W"
type input "pure-love-w"
type input "Pure Love WI"
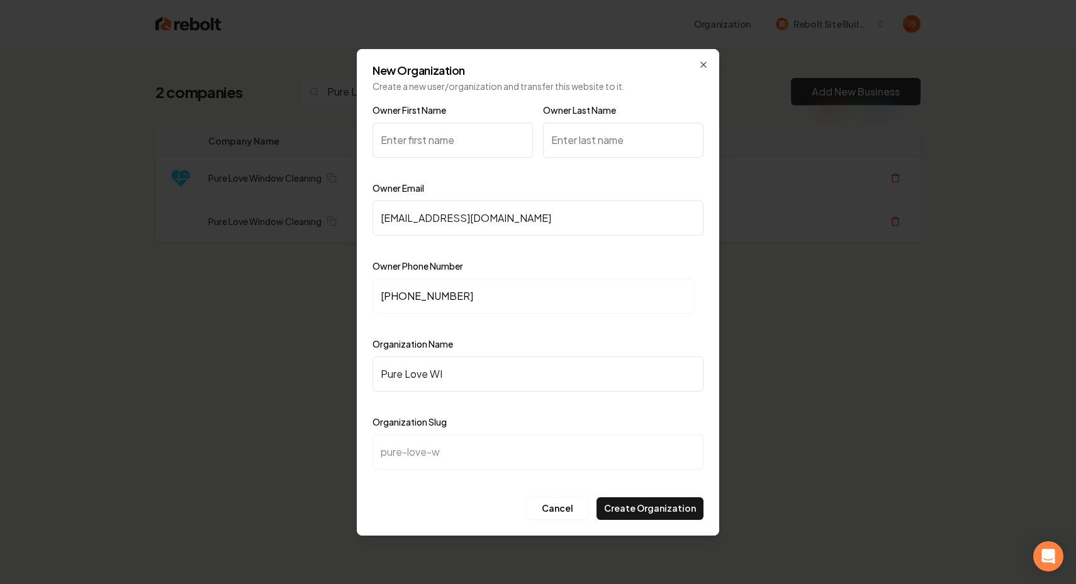
type input "pure-love-wi"
type input "Pure Love WIn"
type input "pure-love-win"
type input "Pure Love WInd"
type input "pure-love-wind"
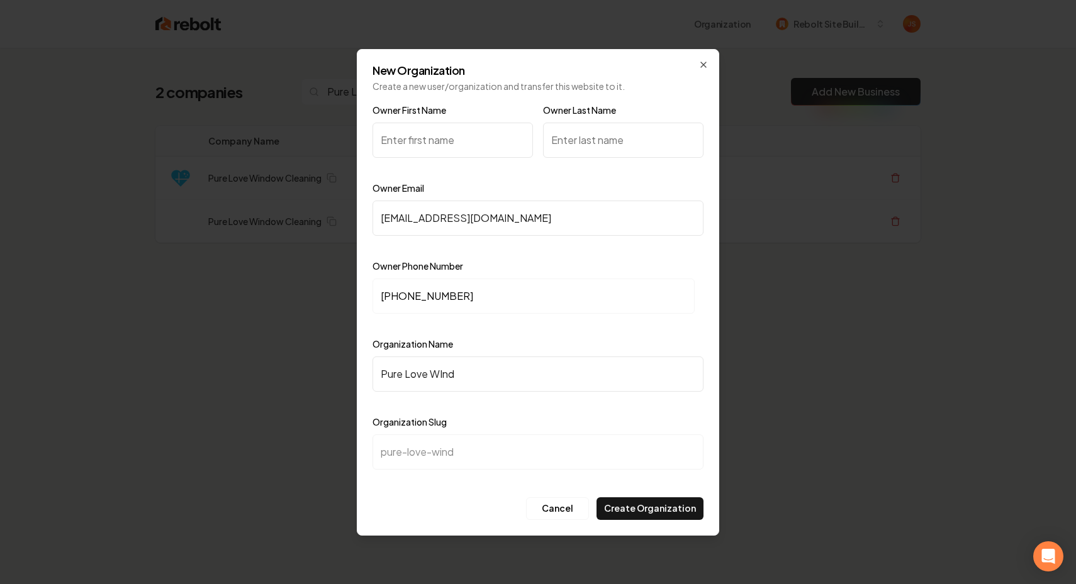
type input "Pure Love WIndo"
type input "pure-love-windo"
type input "Pure Love WInd"
type input "pure-love-wind"
type input "Pure Love WIn"
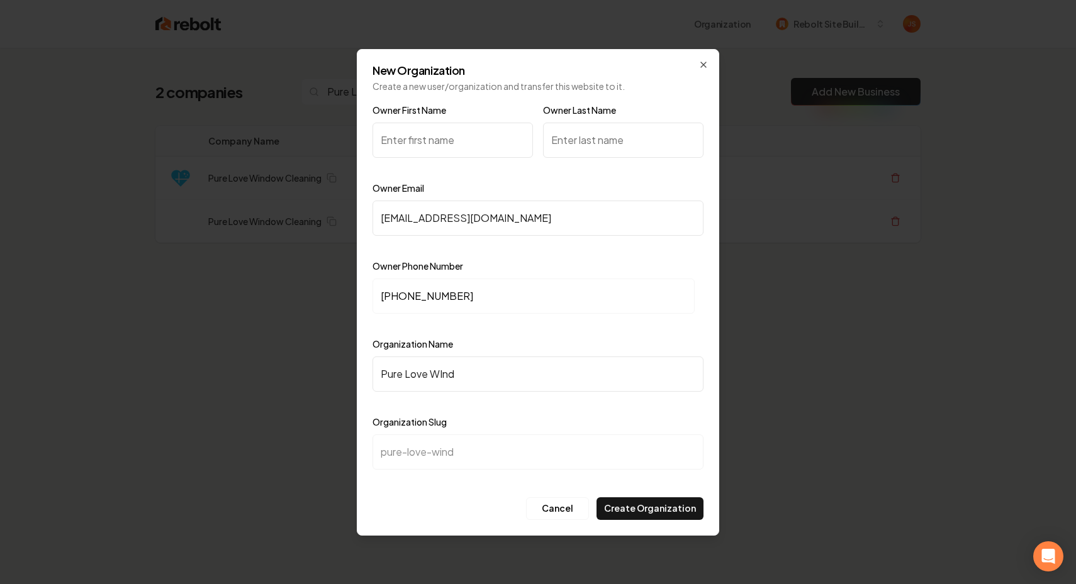
type input "pure-love-win"
type input "Pure Love WI"
type input "pure-love-wi"
type input "Pure Love WIi"
type input "pure-love-wii"
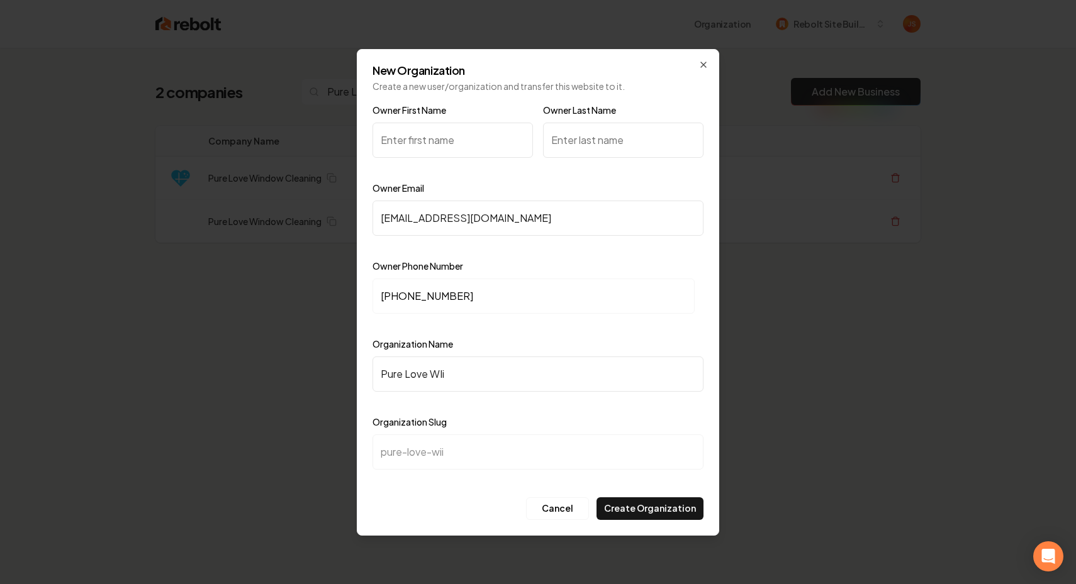
type input "Pure Love WI"
type input "pure-love-wi"
type input "Pure Love W"
type input "pure-love-w"
type input "Pure Love Wi"
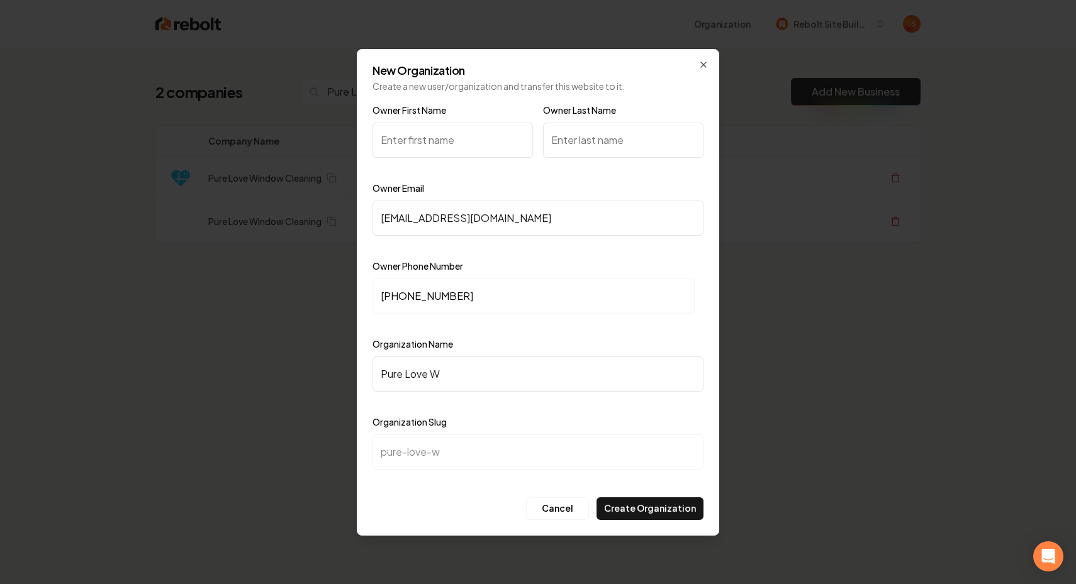
type input "pure-love-wi"
type input "Pure Love Win"
type input "pure-love-win"
type input "Pure Love Wind"
type input "pure-love-wind"
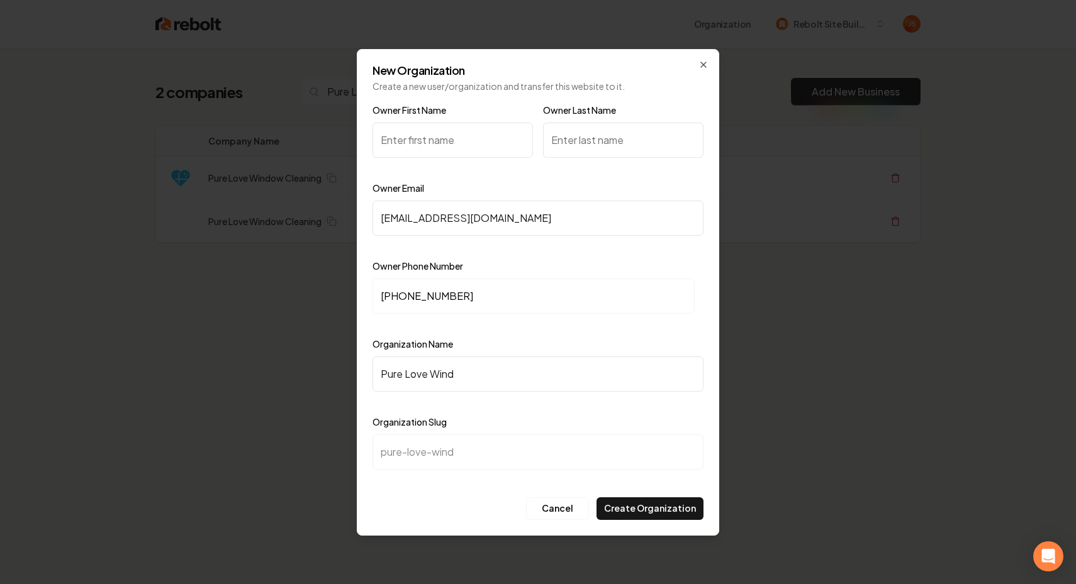
type input "Pure Love Windo"
type input "pure-love-windo"
type input "Pure Love Window"
type input "pure-love-window"
type input "Pure Love Window C"
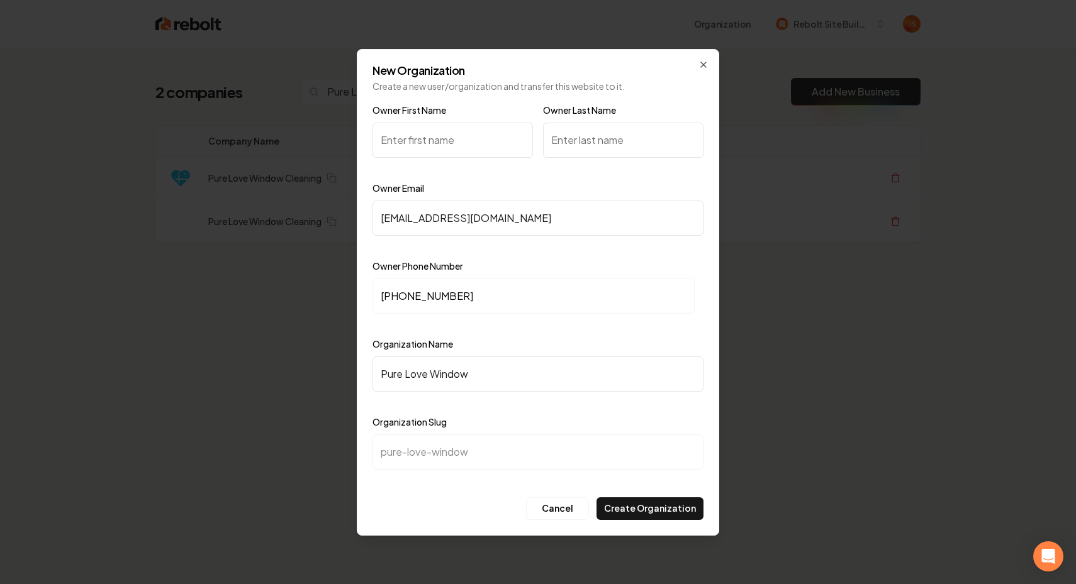
type input "pure-love-window-c"
type input "Pure Love Window Cl"
type input "pure-love-window-cl"
type input "Pure Love Window Cle"
type input "pure-love-window-cle"
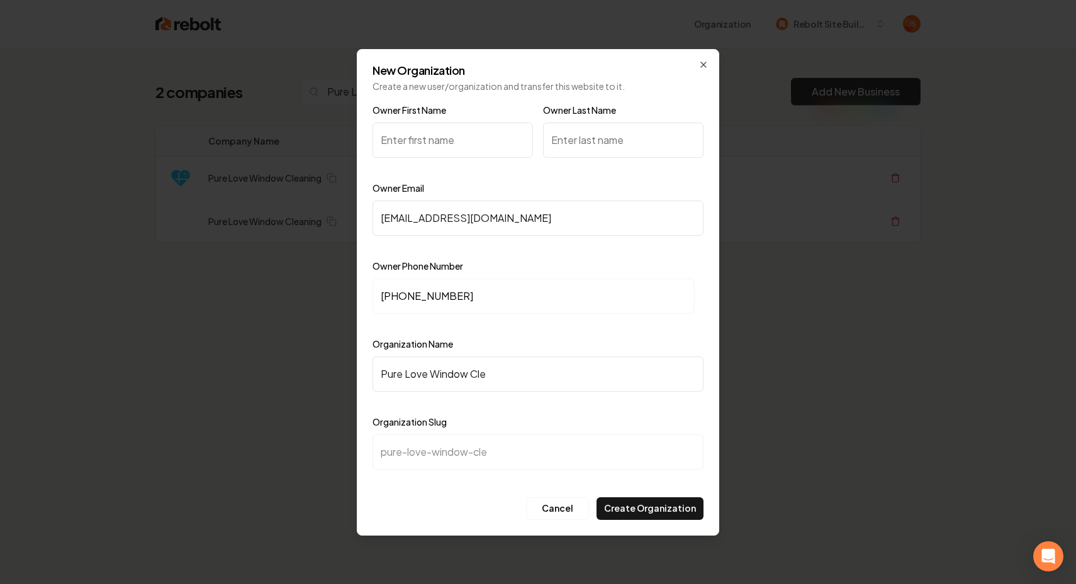
type input "Pure Love Window Clea"
type input "pure-love-window-clea"
type input "Pure Love Window Clean"
type input "pure-love-window-clean"
type input "Pure Love Window Cleani"
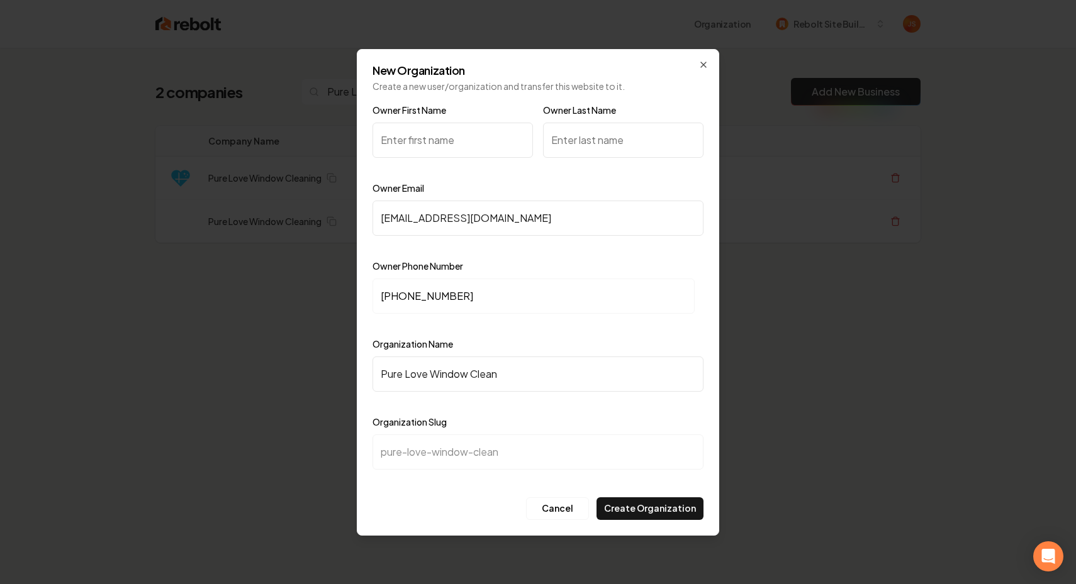
type input "pure-love-window-cleani"
type input "Pure Love Window Cleanin"
type input "pure-love-window-cleanin"
type input "Pure Love Window Cleaning"
type input "pure-love-window-cleaning"
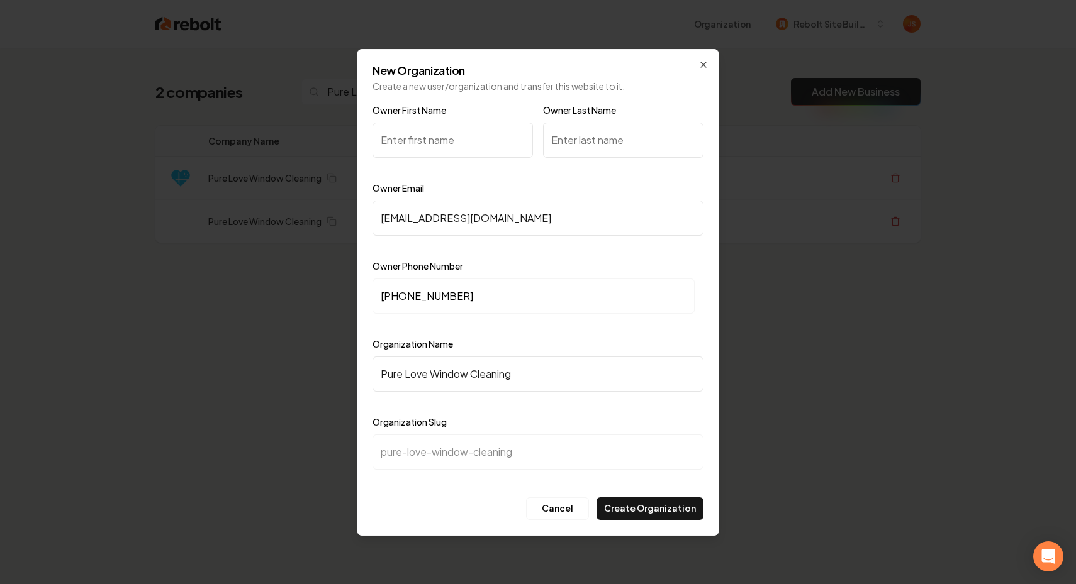
type input "Pure Love Window Cleaning"
click at [406, 147] on input "Owner First Name" at bounding box center [452, 140] width 160 height 35
type input "Halen"
click at [581, 118] on div "Owner Last Name" at bounding box center [623, 139] width 160 height 73
click at [578, 130] on input "Owner Last Name" at bounding box center [623, 140] width 160 height 35
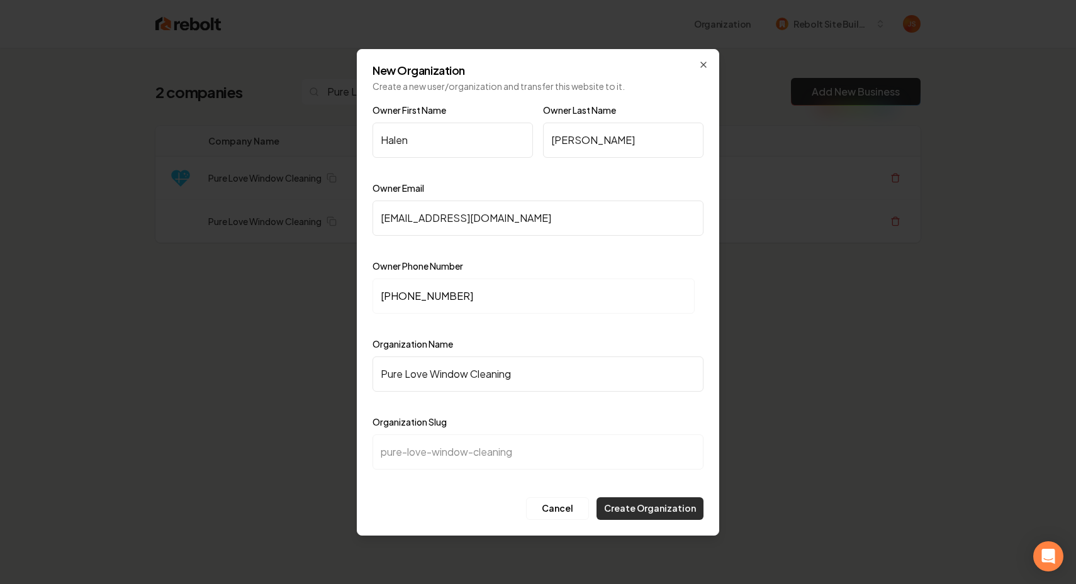
type input "Peeples"
click at [626, 498] on button "Create Organization" at bounding box center [649, 509] width 107 height 23
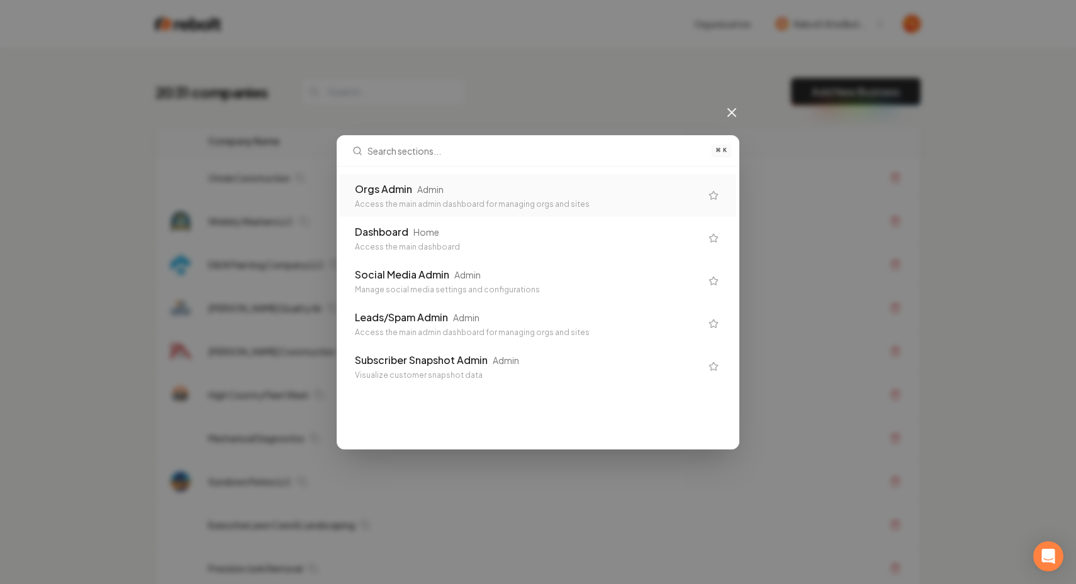
click at [459, 178] on div "Orgs Admin Admin Access the main admin dashboard for managing orgs and sites" at bounding box center [538, 195] width 396 height 43
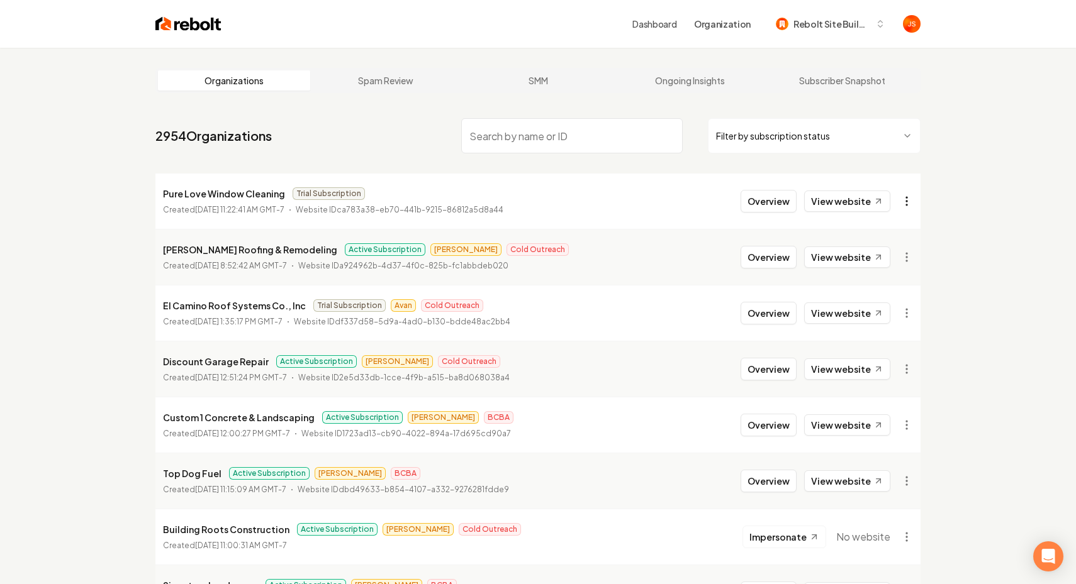
click at [906, 199] on html "Dashboard Organization Rebolt Site Builder Organizations Spam Review SMM Ongoin…" at bounding box center [538, 292] width 1076 height 584
click at [863, 244] on div "Get Payment Link" at bounding box center [876, 250] width 80 height 20
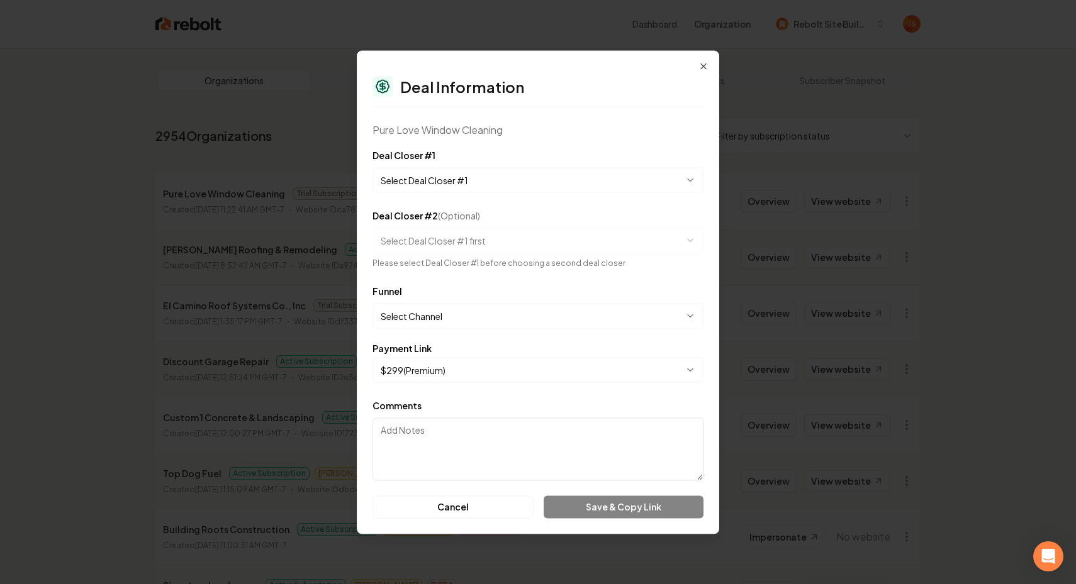
click at [435, 159] on div "**********" at bounding box center [537, 169] width 331 height 45
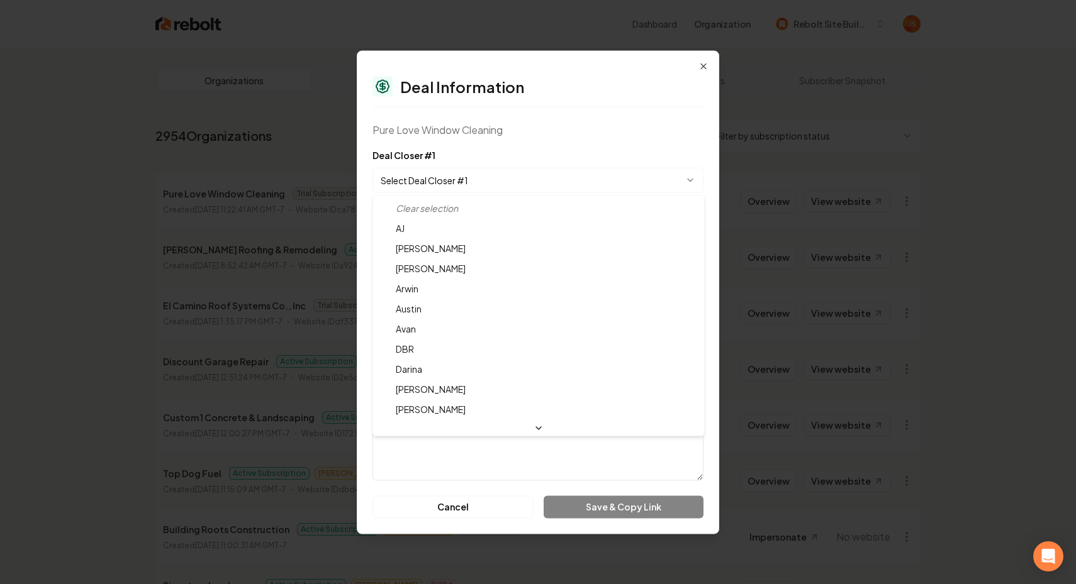
click at [432, 182] on body "Dashboard Organization Rebolt Site Builder Organizations Spam Review SMM Ongoin…" at bounding box center [538, 292] width 1076 height 584
select select "**********"
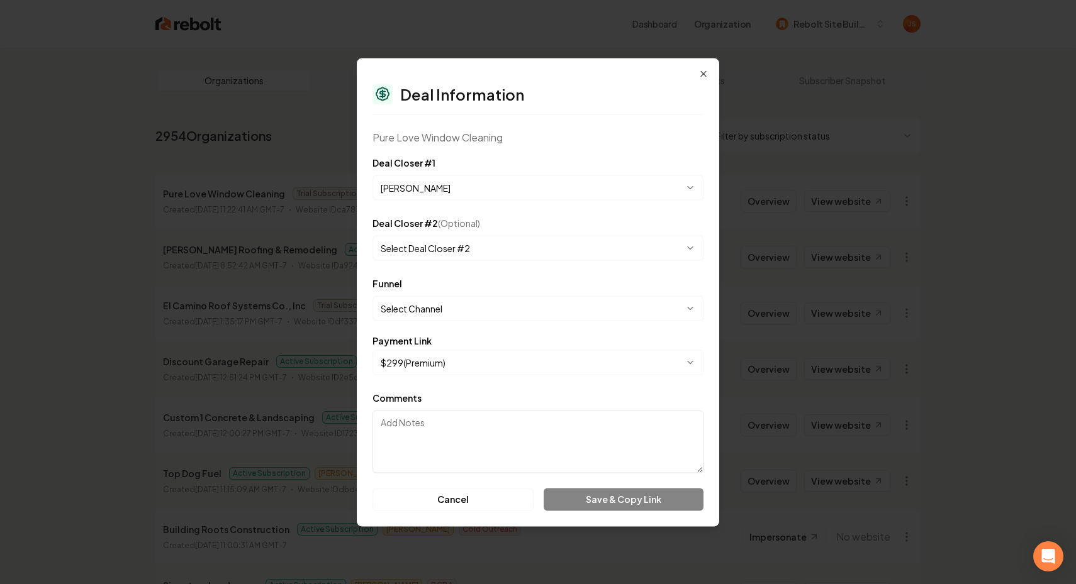
click at [451, 301] on body "Dashboard Organization Rebolt Site Builder Organizations Spam Review SMM Ongoin…" at bounding box center [538, 292] width 1076 height 584
click at [465, 315] on body "Dashboard Organization Rebolt Site Builder Organizations Spam Review SMM Ongoin…" at bounding box center [538, 292] width 1076 height 584
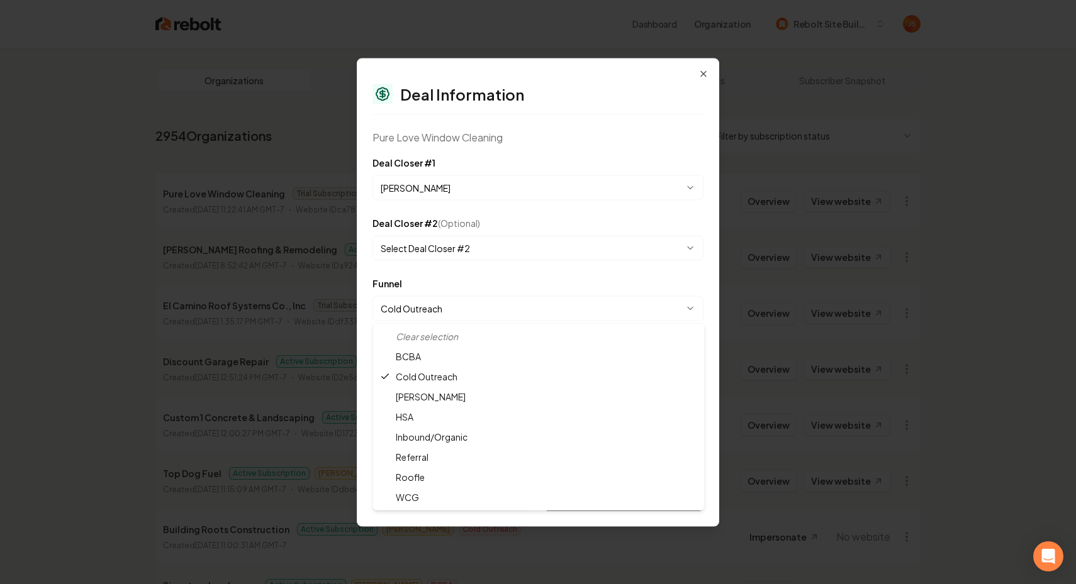
select select "**********"
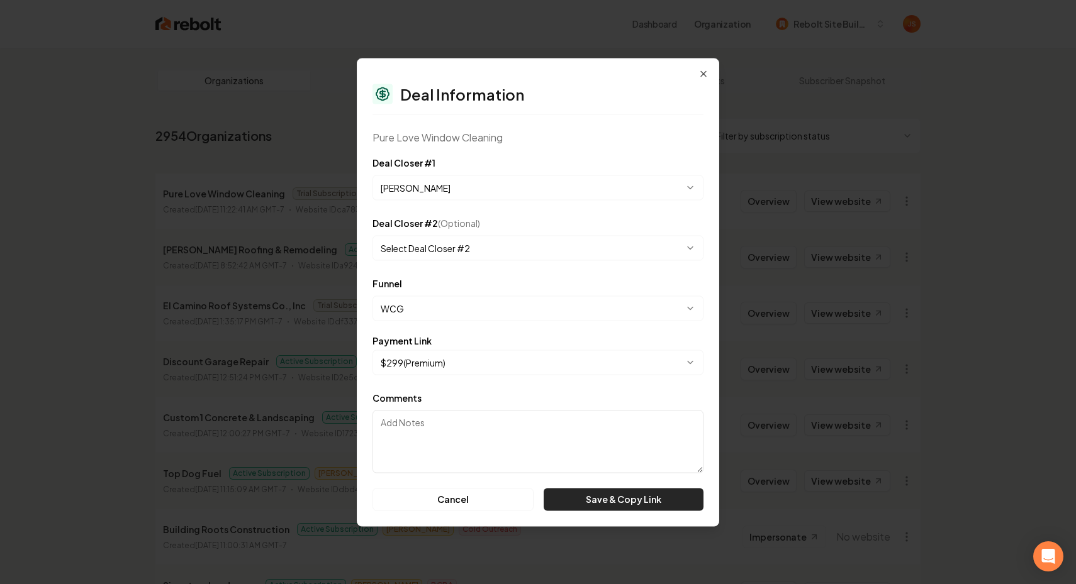
click at [580, 505] on button "Save & Copy Link" at bounding box center [623, 499] width 160 height 23
